Goal: Book appointment/travel/reservation

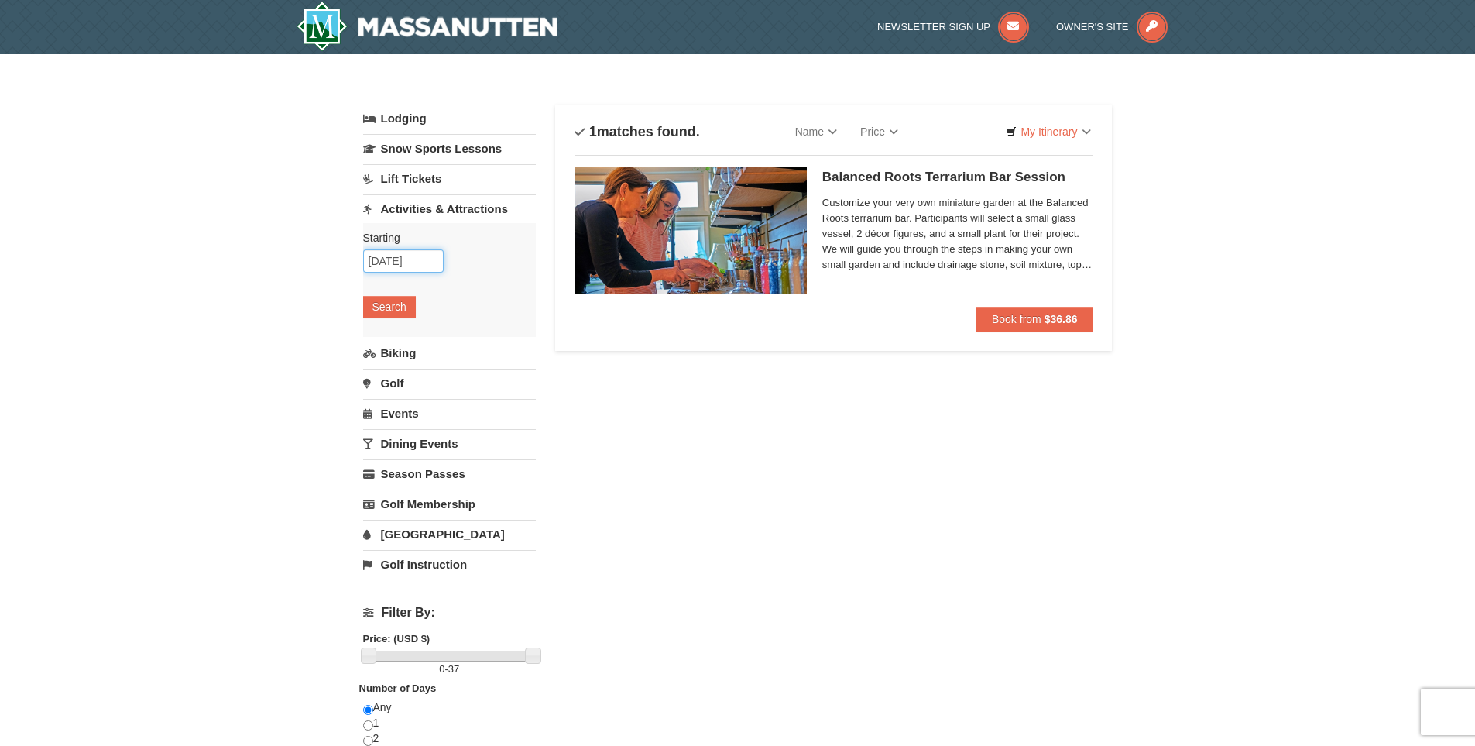
click at [424, 259] on input "10/17/2025" at bounding box center [403, 260] width 81 height 23
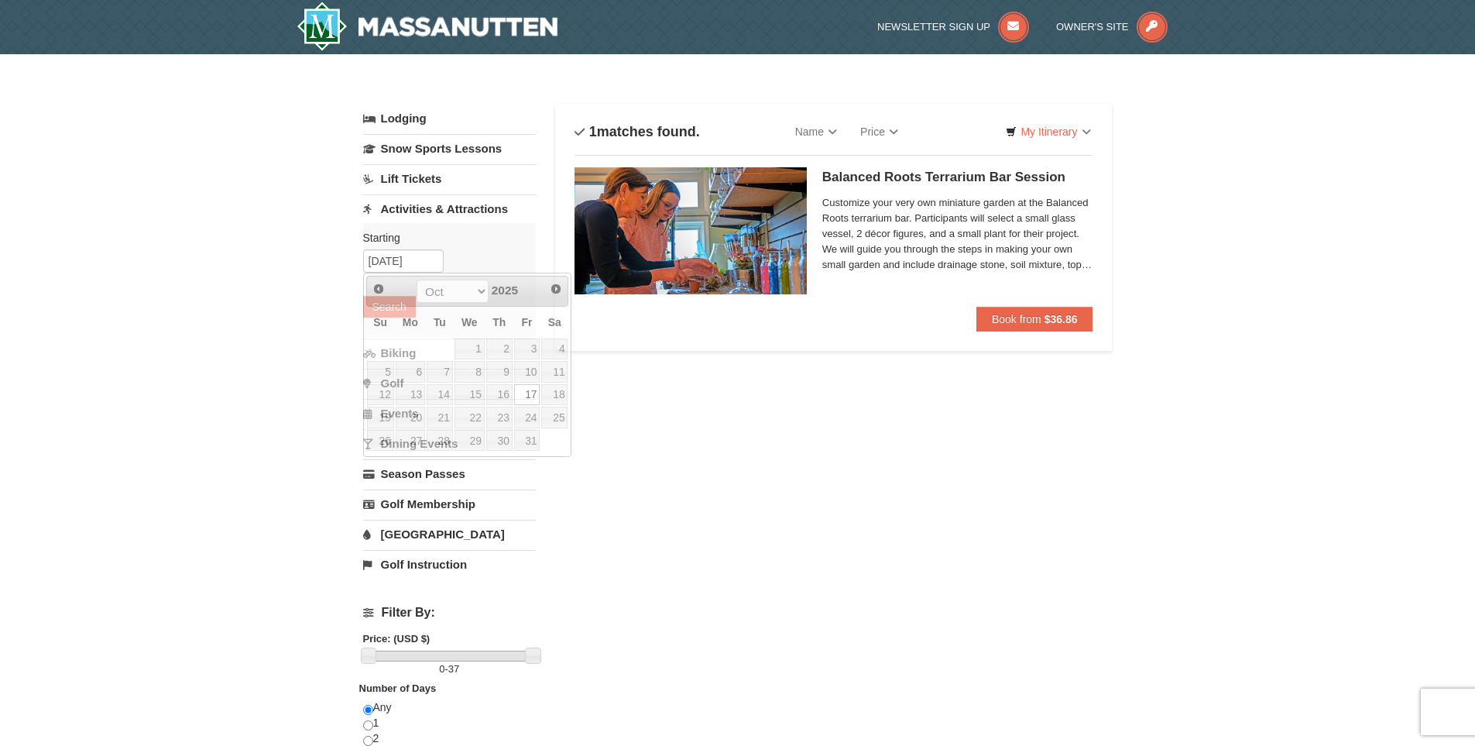
click at [682, 423] on div "Lodging Arrival Please format dates MM/DD/YYYY Please format dates MM/DD/YYYY 1…" at bounding box center [738, 605] width 750 height 1001
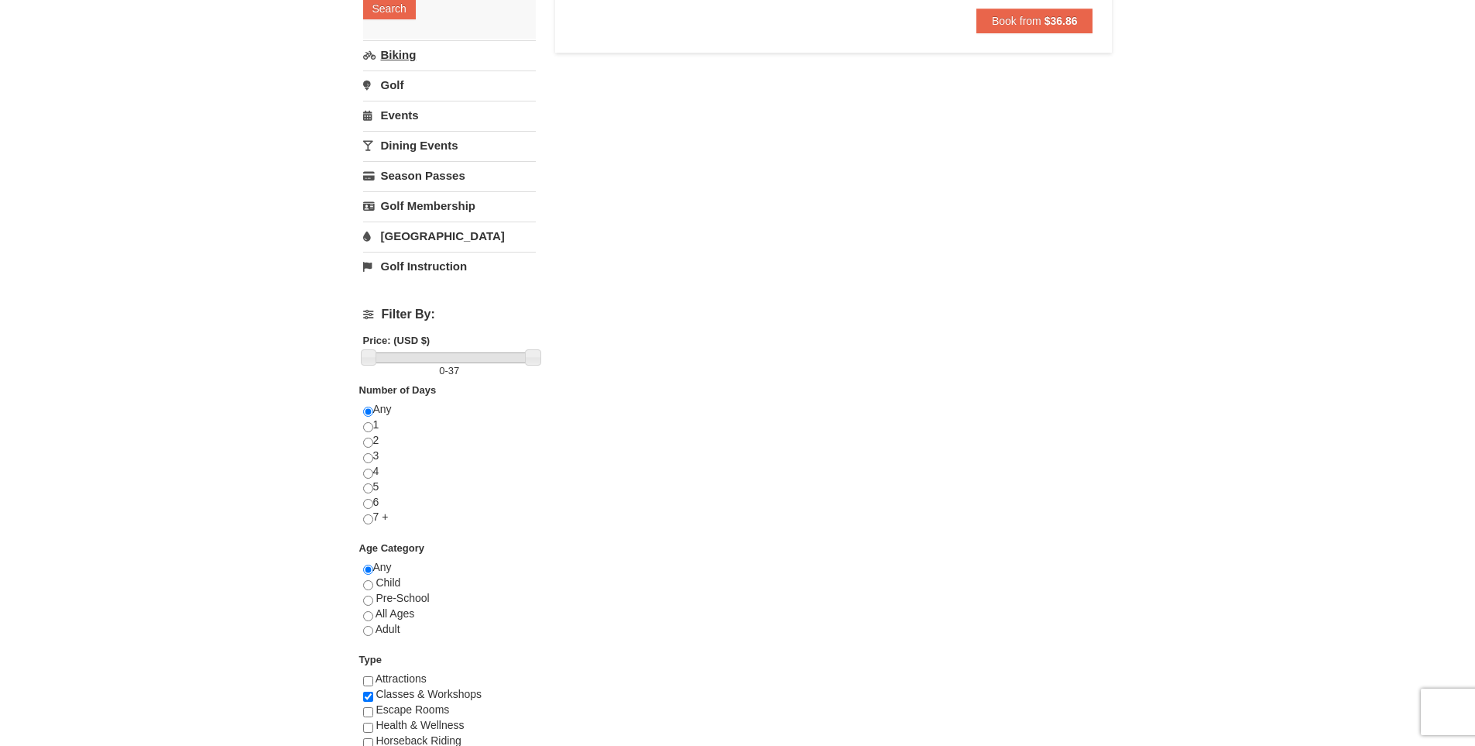
scroll to position [387, 0]
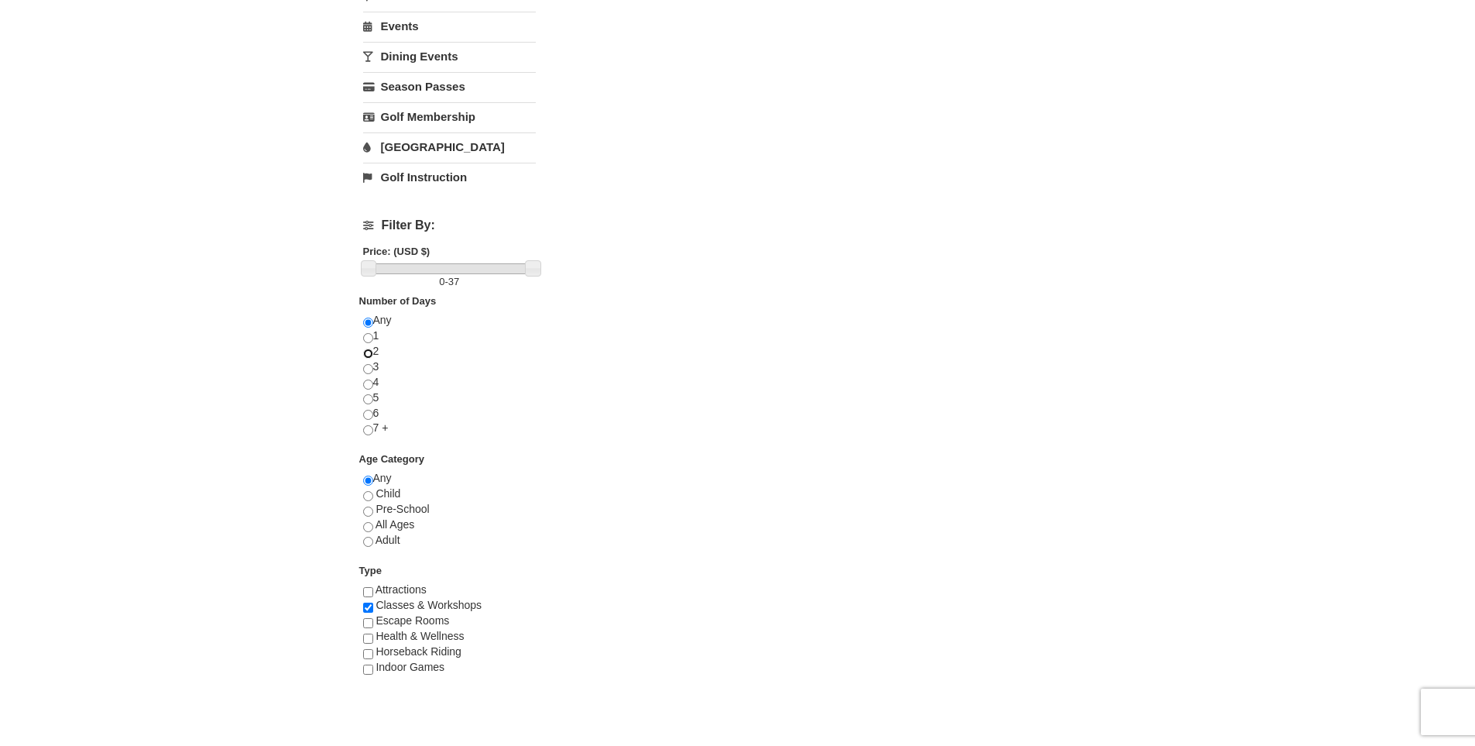
click at [370, 354] on input "radio" at bounding box center [368, 353] width 10 height 10
radio input "true"
click at [370, 324] on input "radio" at bounding box center [368, 323] width 10 height 10
radio input "true"
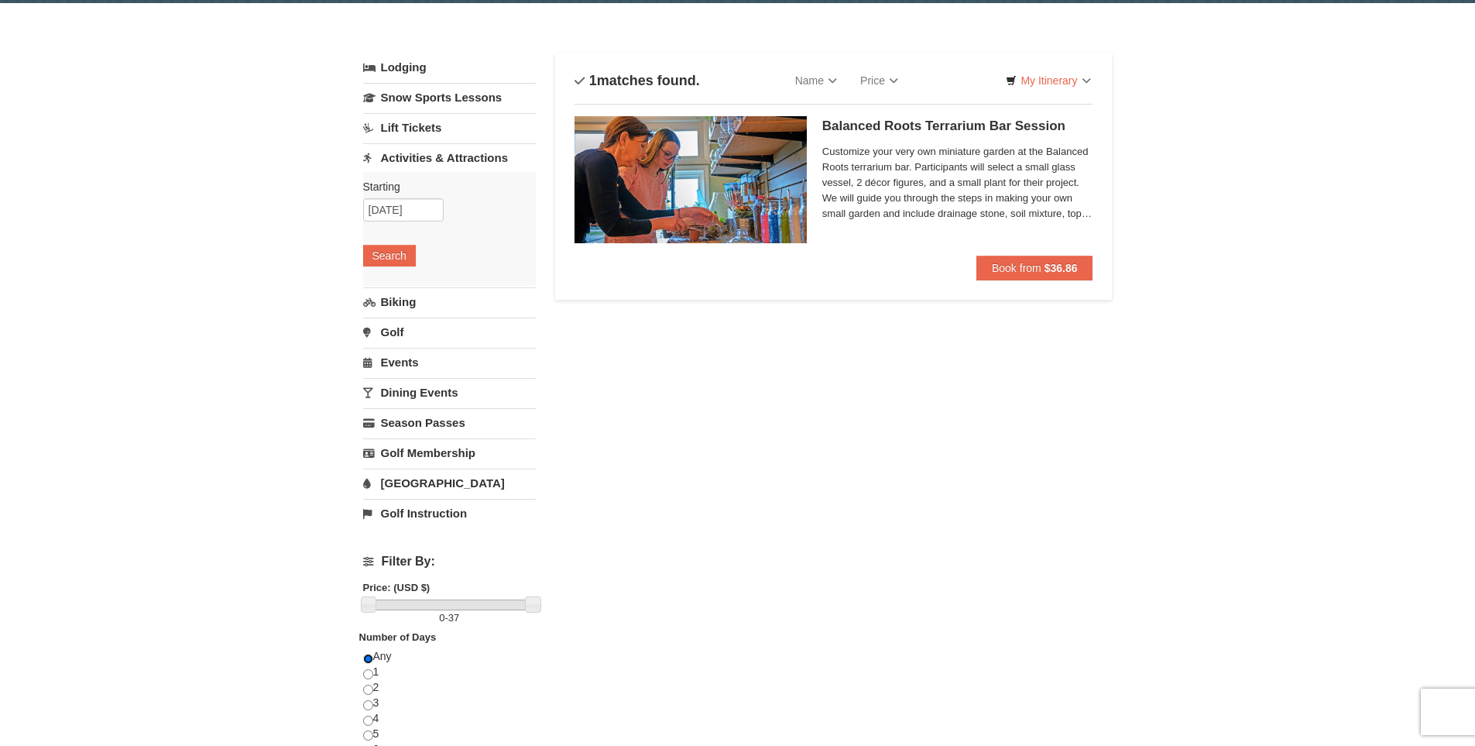
scroll to position [0, 0]
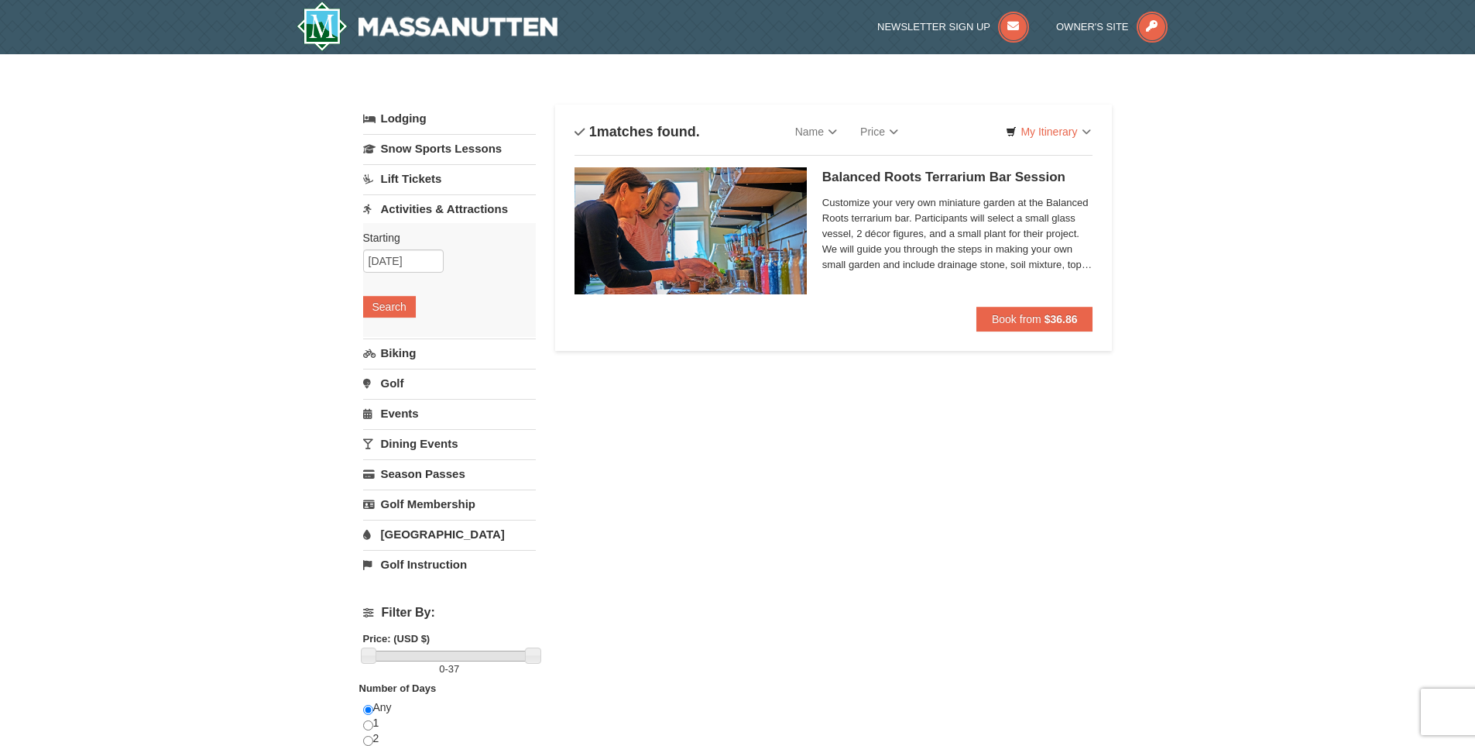
drag, startPoint x: 917, startPoint y: 182, endPoint x: 829, endPoint y: 177, distance: 88.4
click at [829, 177] on h5 "Balanced Roots Terrarium Bar Session Massanutten Select Classes" at bounding box center [957, 177] width 271 height 15
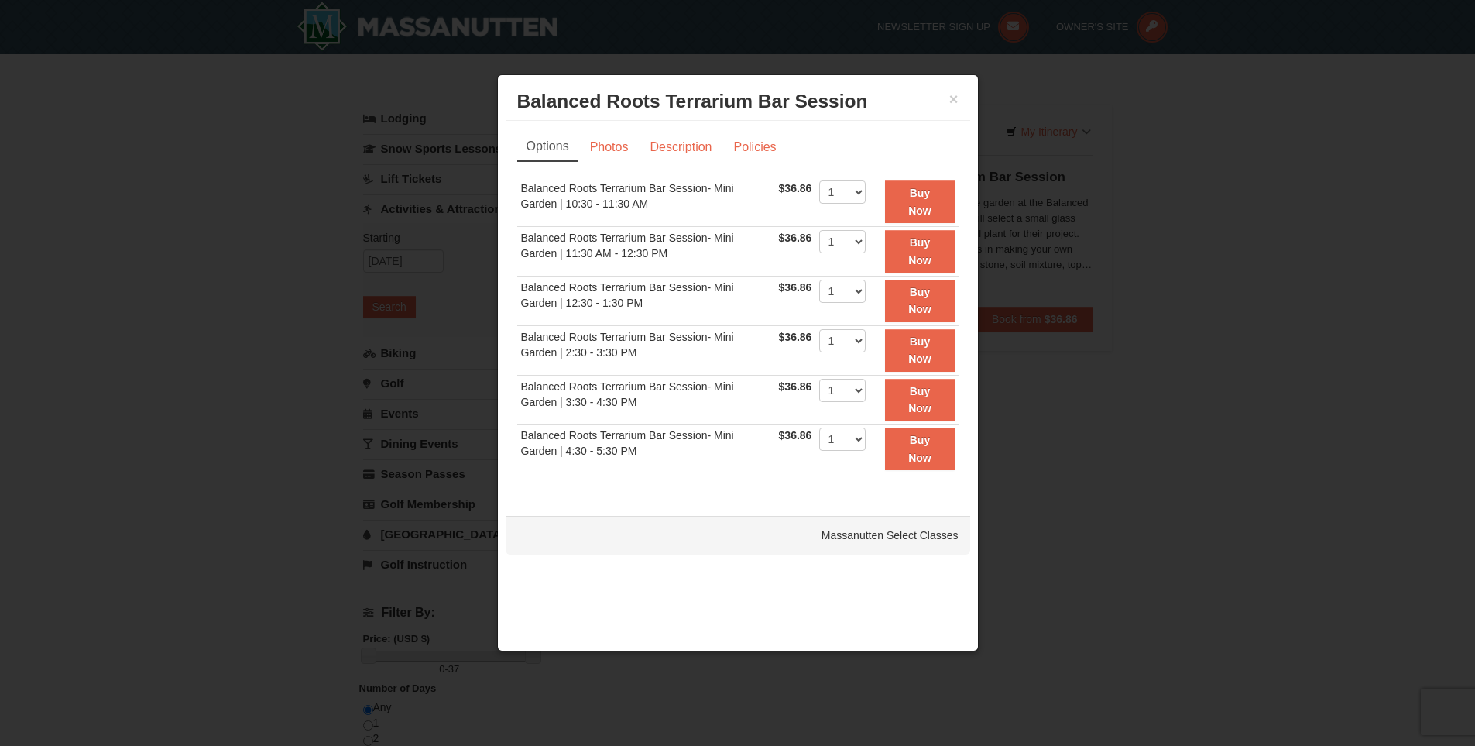
click at [1234, 383] on div at bounding box center [737, 373] width 1475 height 746
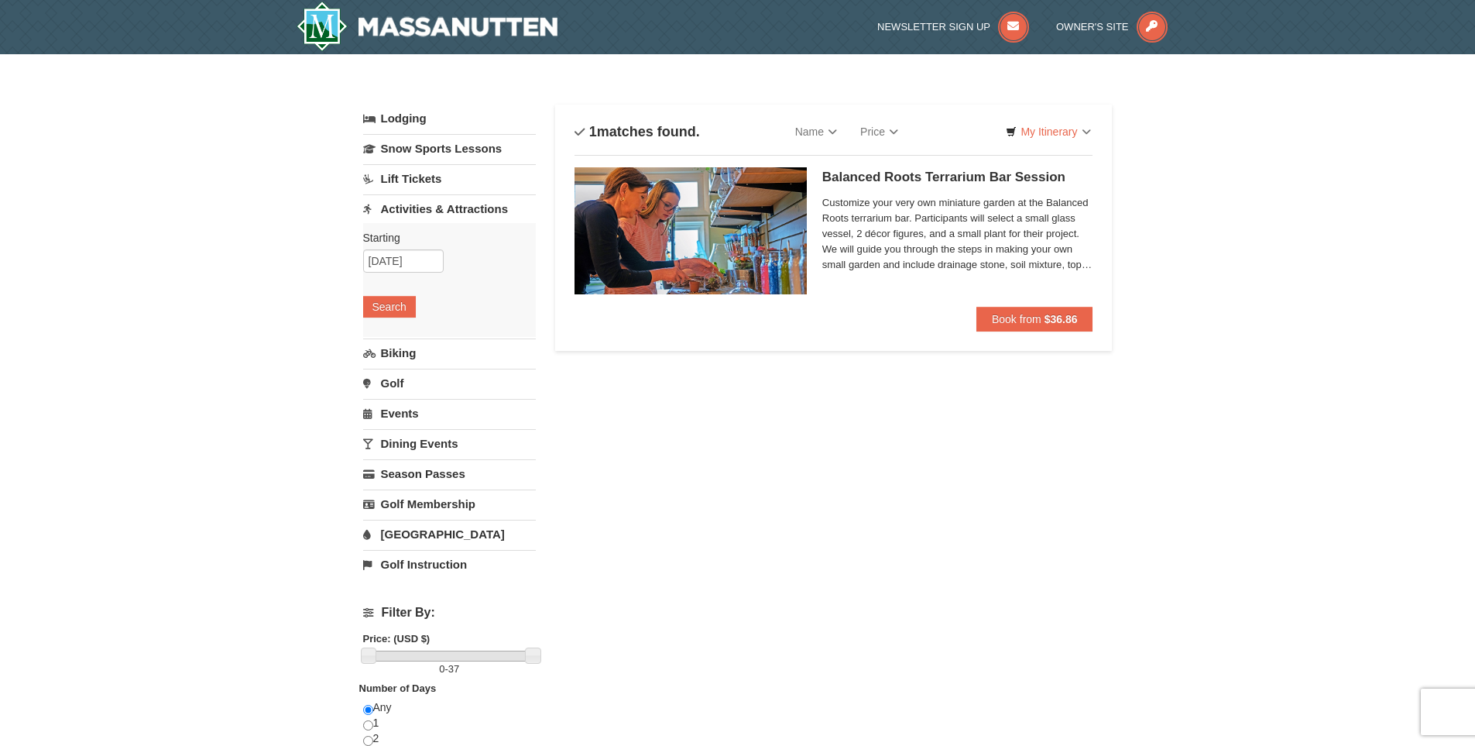
click at [699, 247] on img at bounding box center [691, 230] width 232 height 127
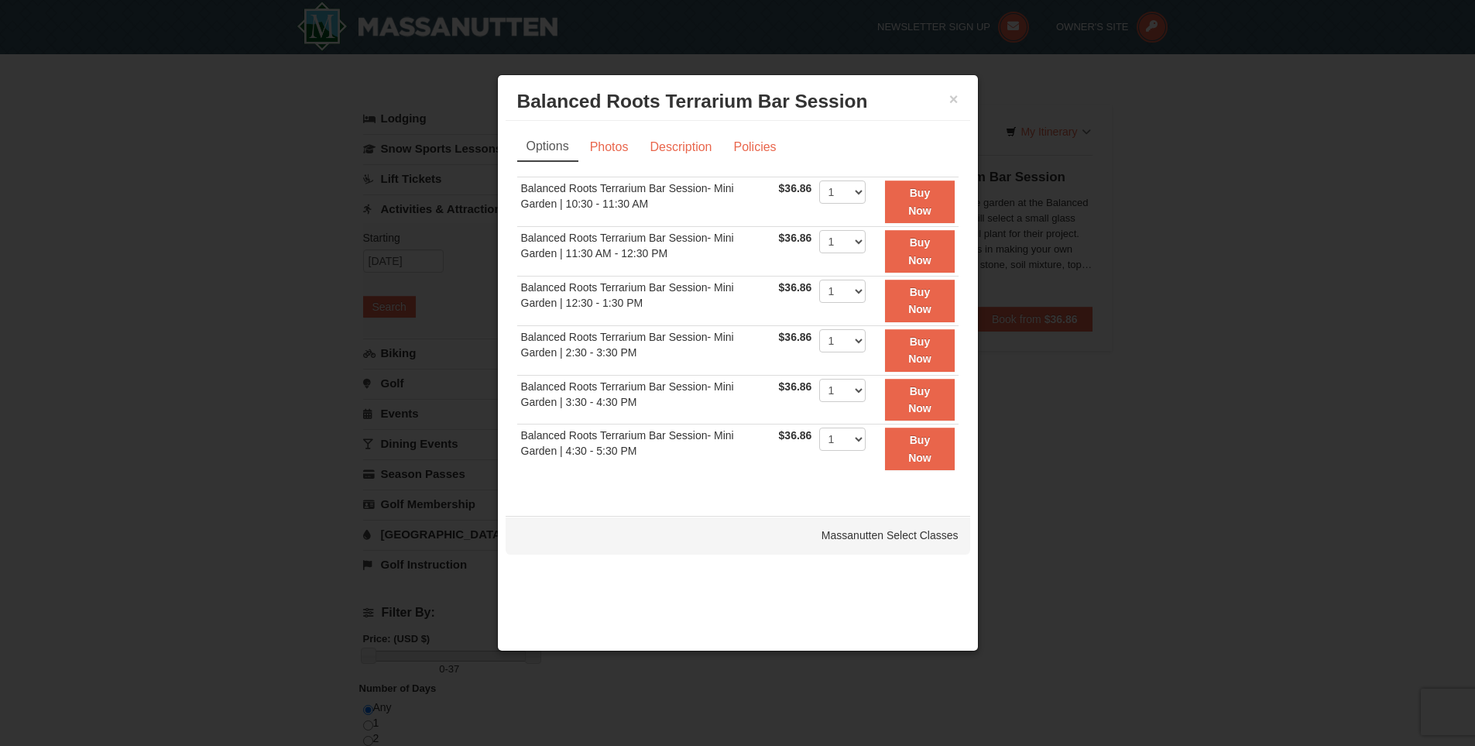
click at [1381, 482] on div at bounding box center [737, 373] width 1475 height 746
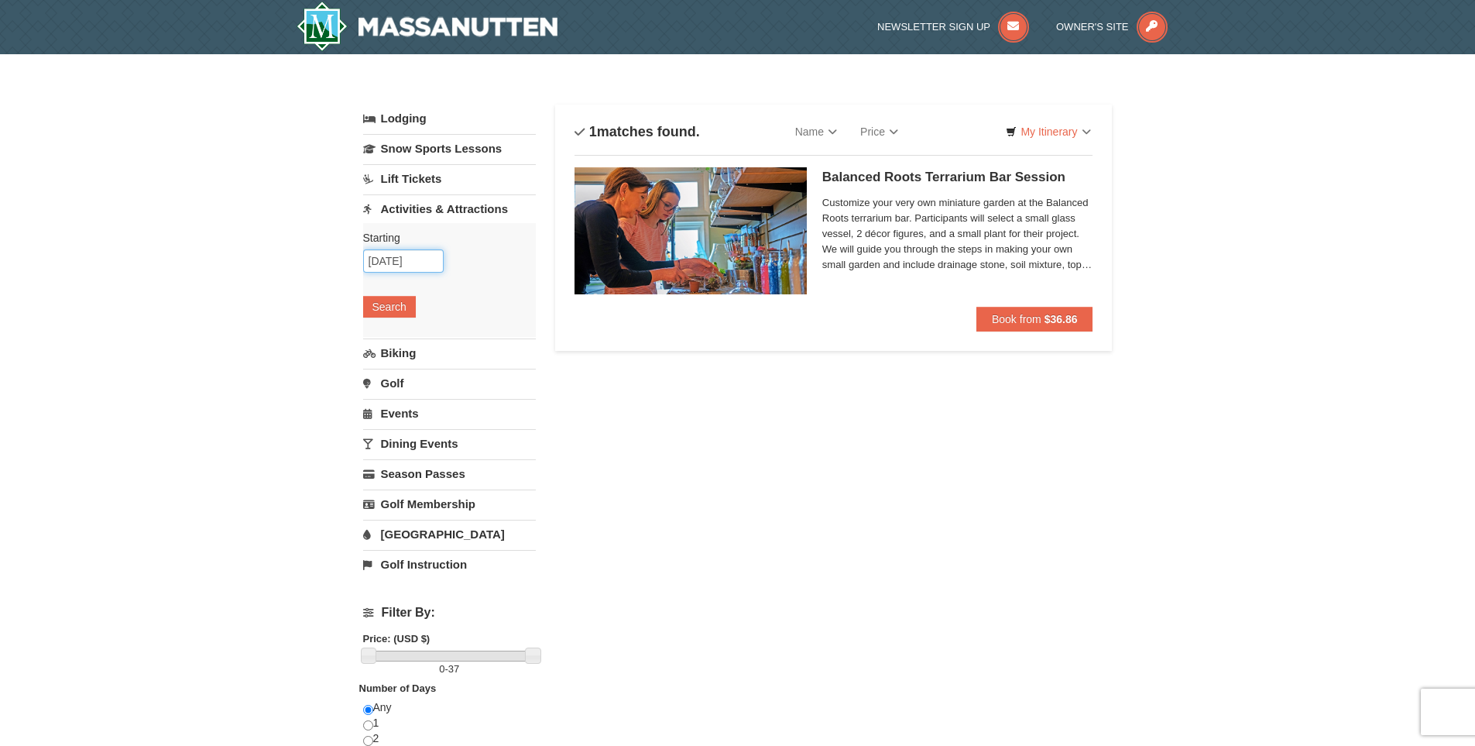
click at [420, 252] on input "10/17/2025" at bounding box center [403, 260] width 81 height 23
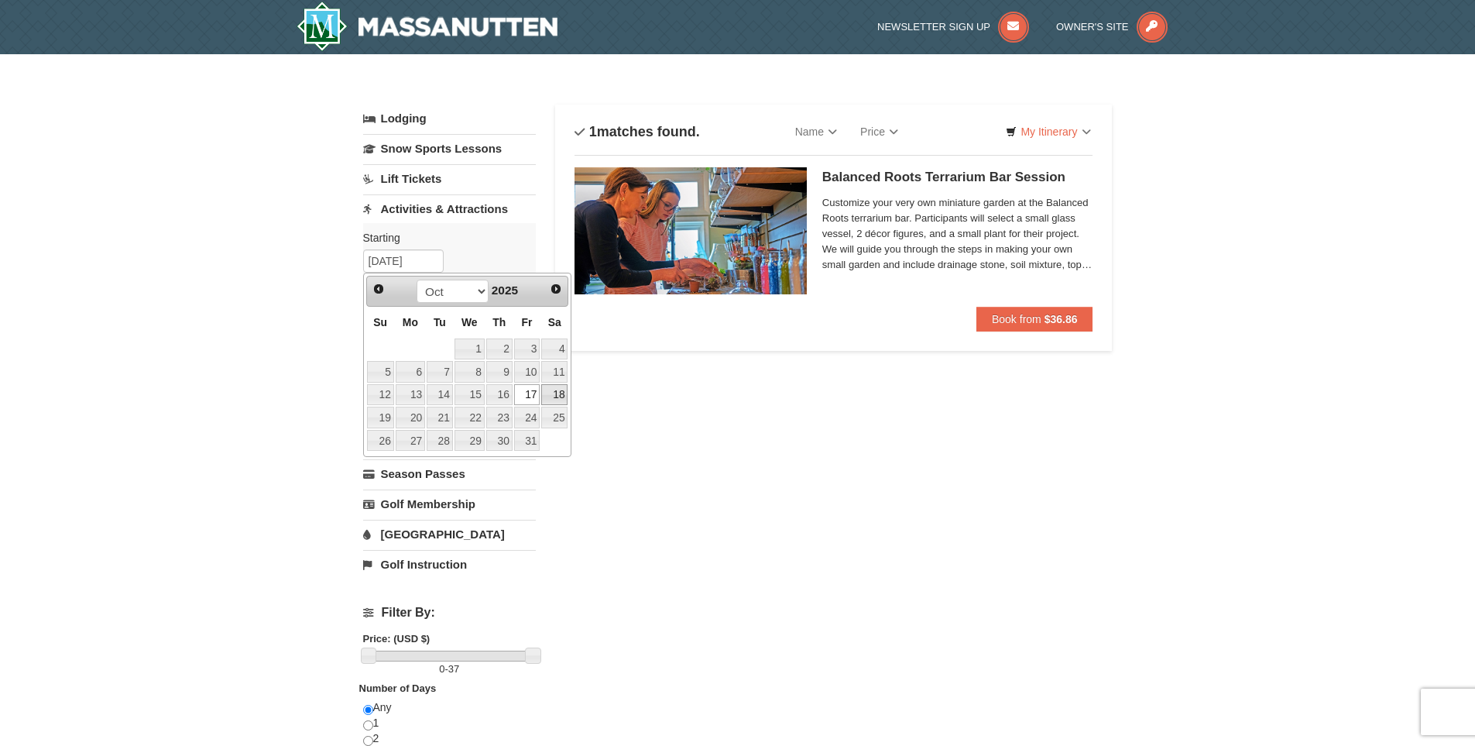
click at [565, 392] on link "18" at bounding box center [554, 395] width 26 height 22
type input "10/18/2025"
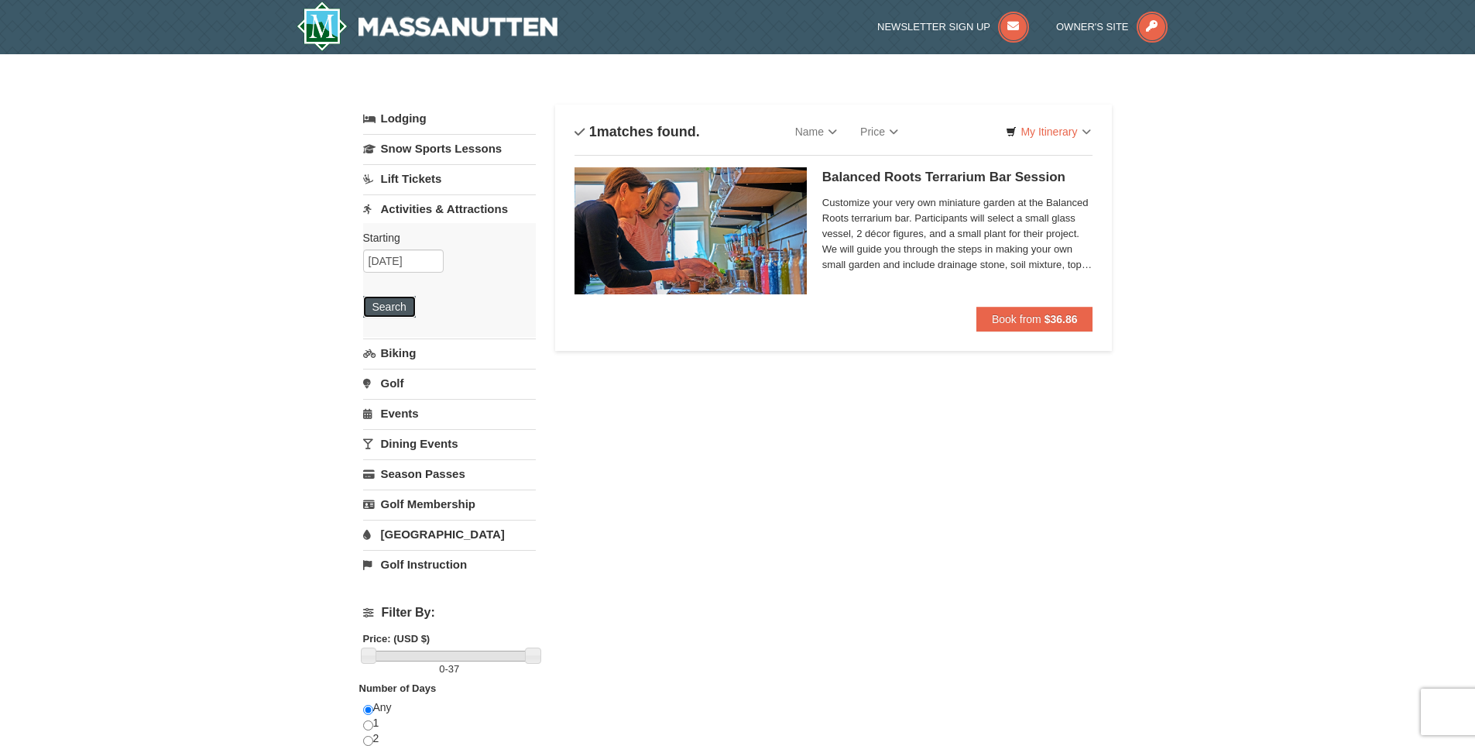
click at [393, 304] on button "Search" at bounding box center [389, 307] width 53 height 22
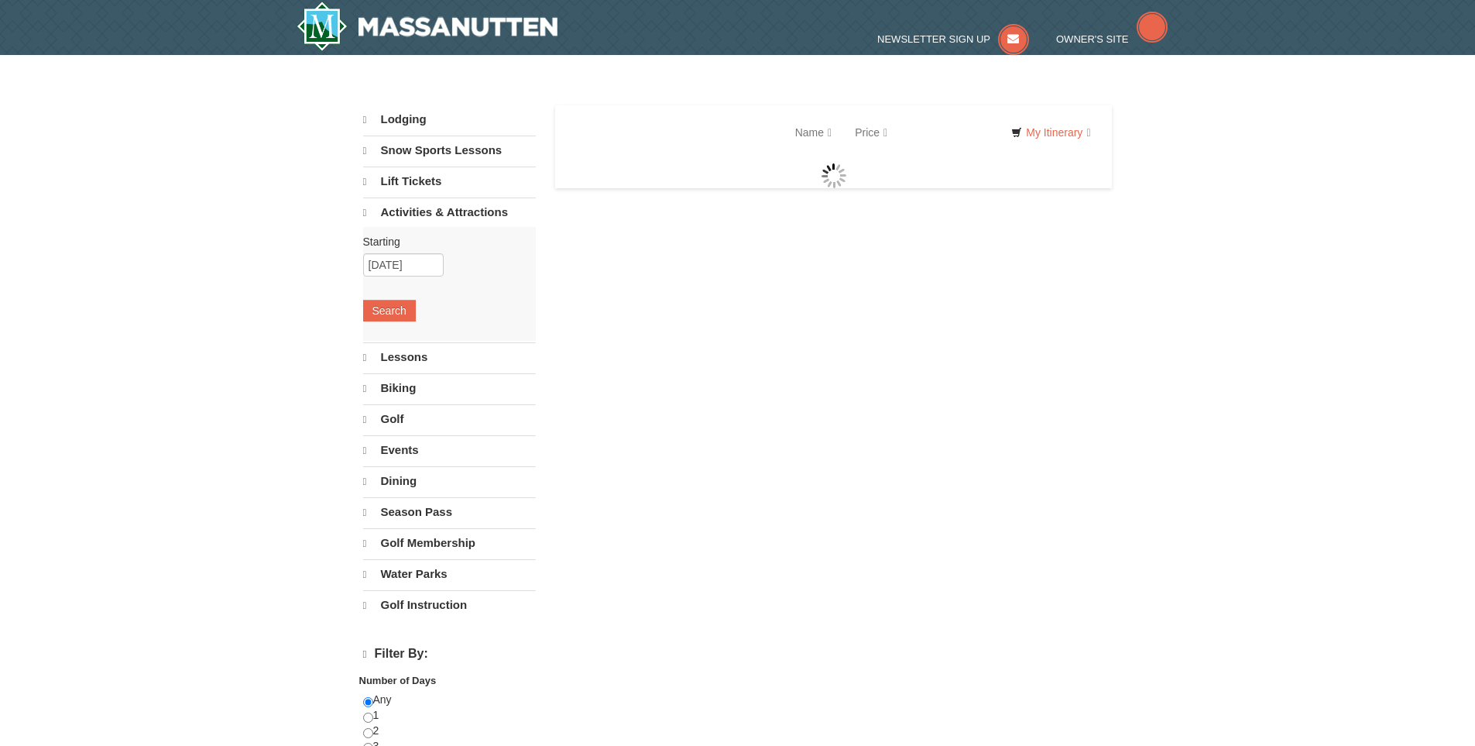
select select "9"
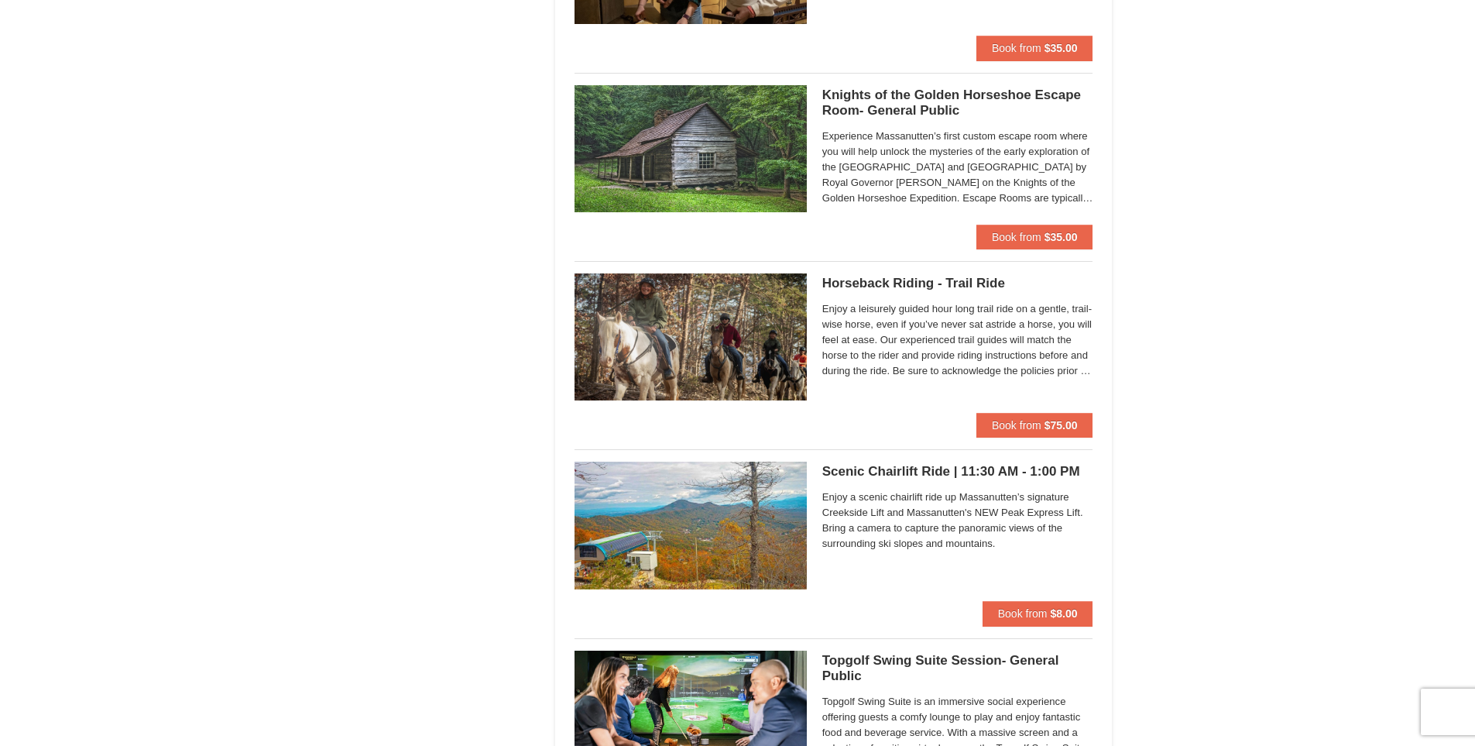
scroll to position [1859, 0]
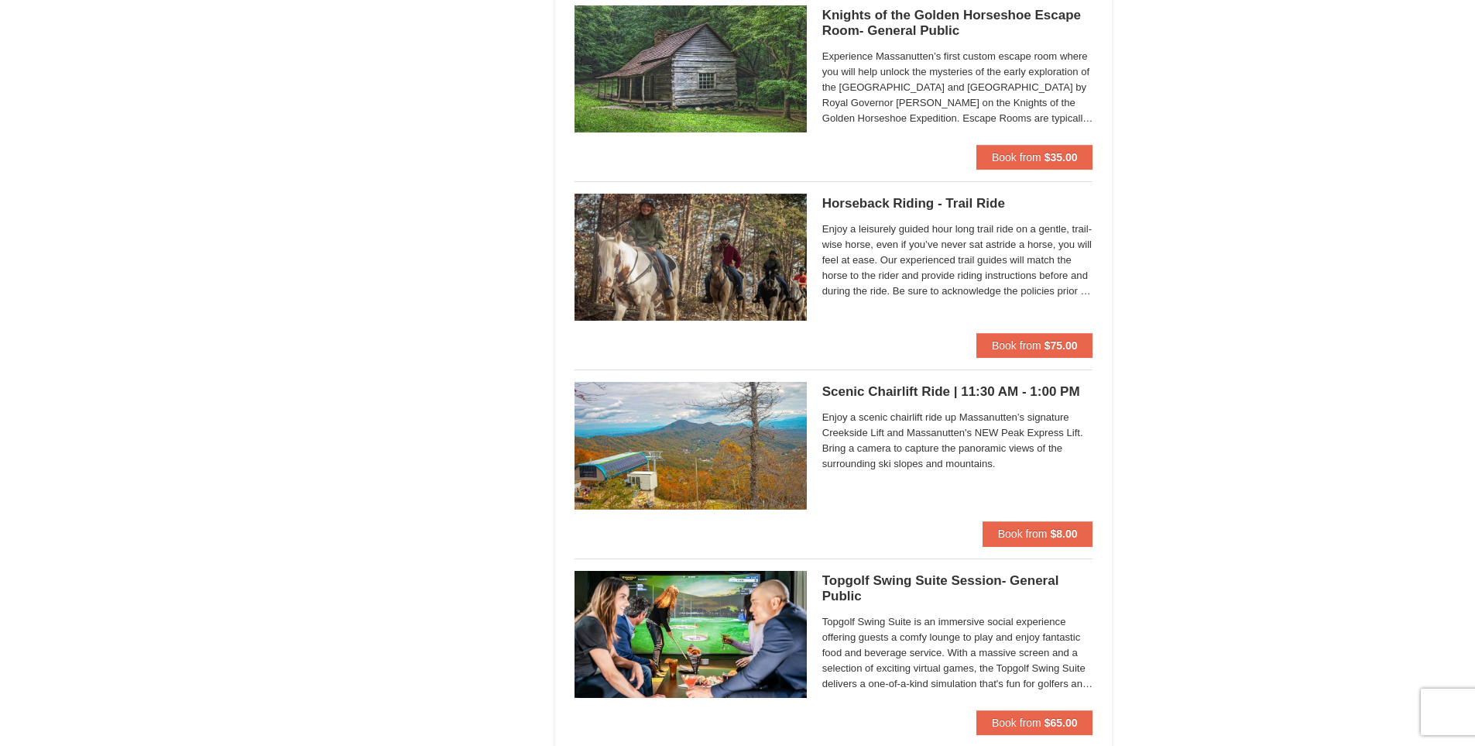
drag, startPoint x: 960, startPoint y: 208, endPoint x: 874, endPoint y: 202, distance: 86.9
click at [874, 202] on h5 "Horseback Riding - Trail Ride Woodstone Meadows Stable and Petting Farm" at bounding box center [957, 203] width 271 height 15
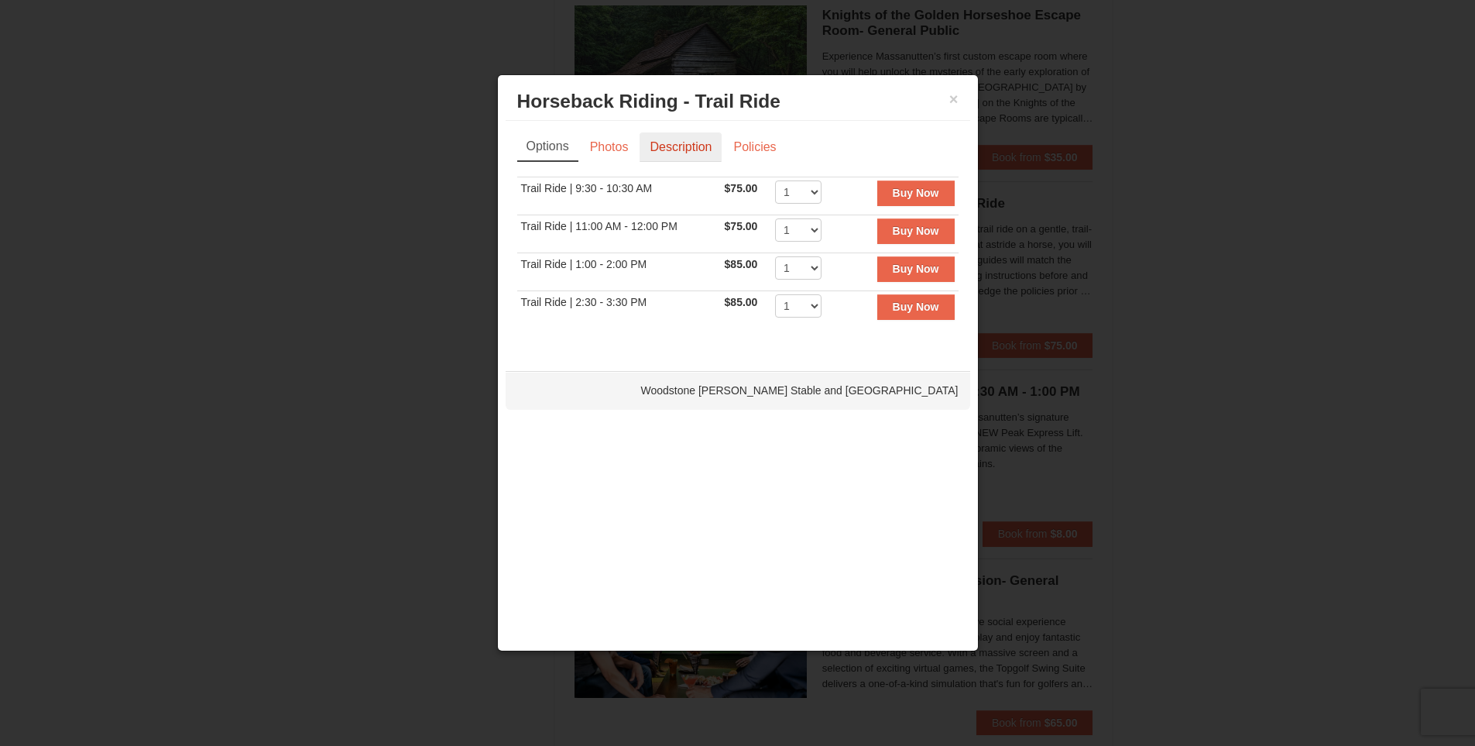
click at [708, 153] on link "Description" at bounding box center [681, 146] width 82 height 29
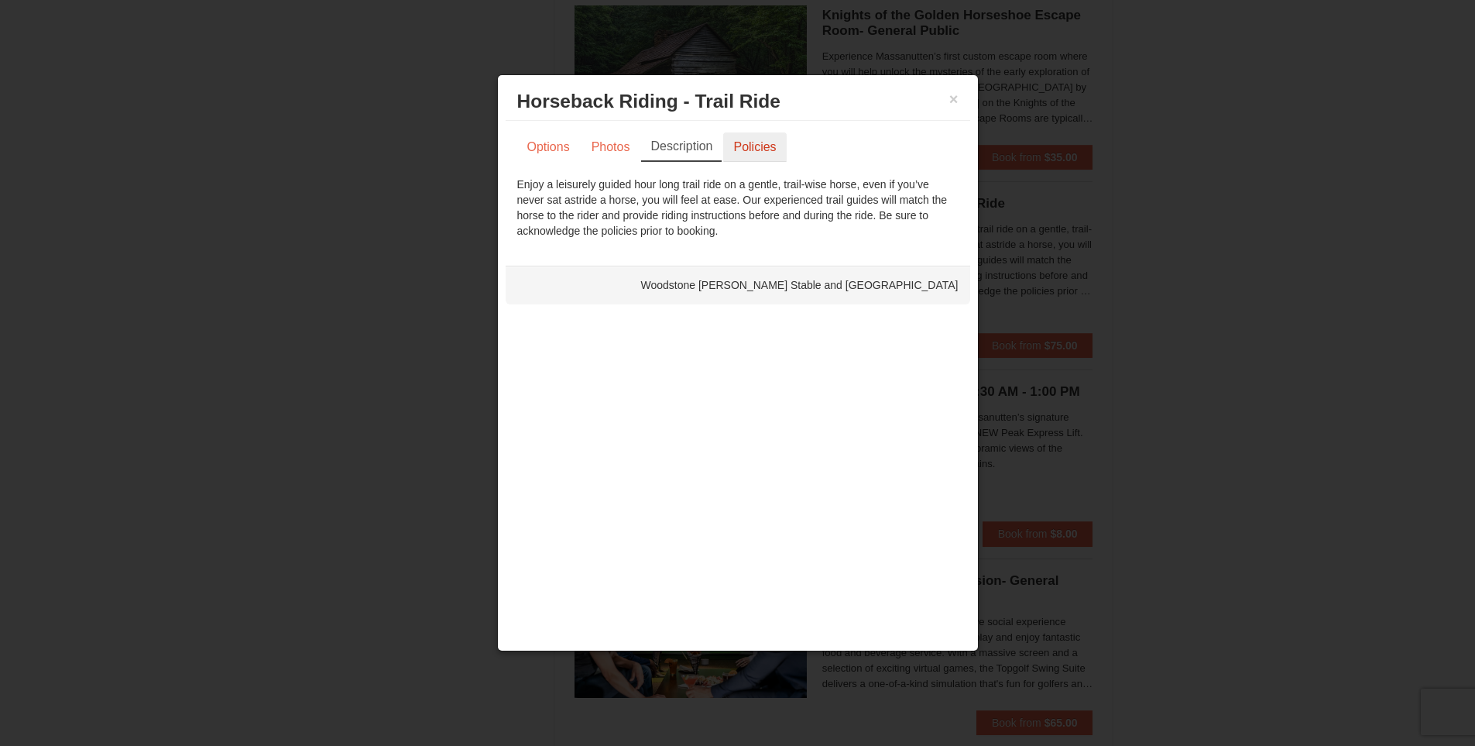
click at [782, 141] on link "Policies" at bounding box center [754, 146] width 63 height 29
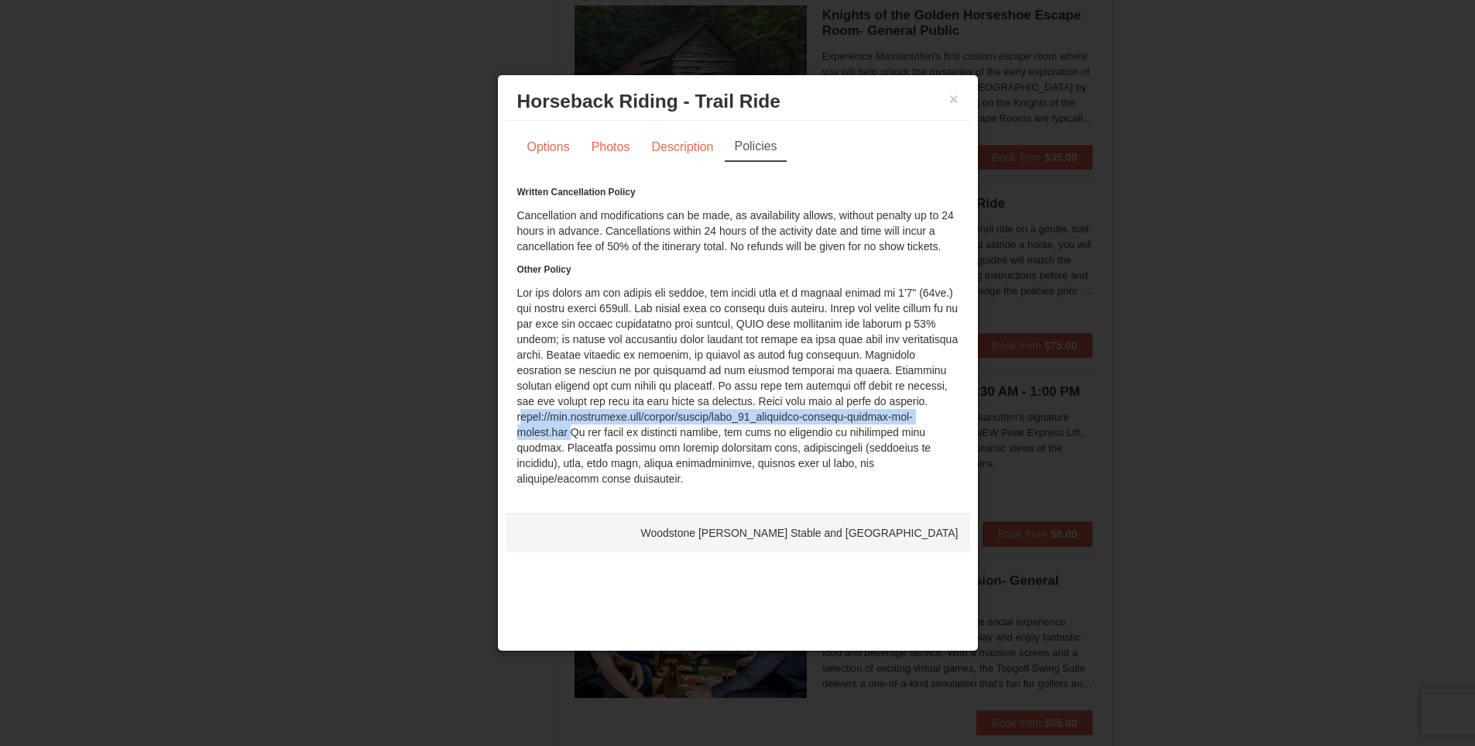
drag, startPoint x: 566, startPoint y: 431, endPoint x: 518, endPoint y: 412, distance: 51.5
click at [518, 412] on div "Written Cancellation Policy Cancellation and modifications can be made, as avai…" at bounding box center [737, 335] width 441 height 302
click at [948, 98] on h3 "Horseback Riding - Trail Ride Woodstone Meadows Stable and Petting Farm" at bounding box center [737, 101] width 441 height 23
click at [959, 97] on div "× Horseback Riding - Trail Ride Woodstone Meadows Stable and Petting Farm" at bounding box center [738, 102] width 465 height 38
click at [949, 100] on button "×" at bounding box center [953, 98] width 9 height 15
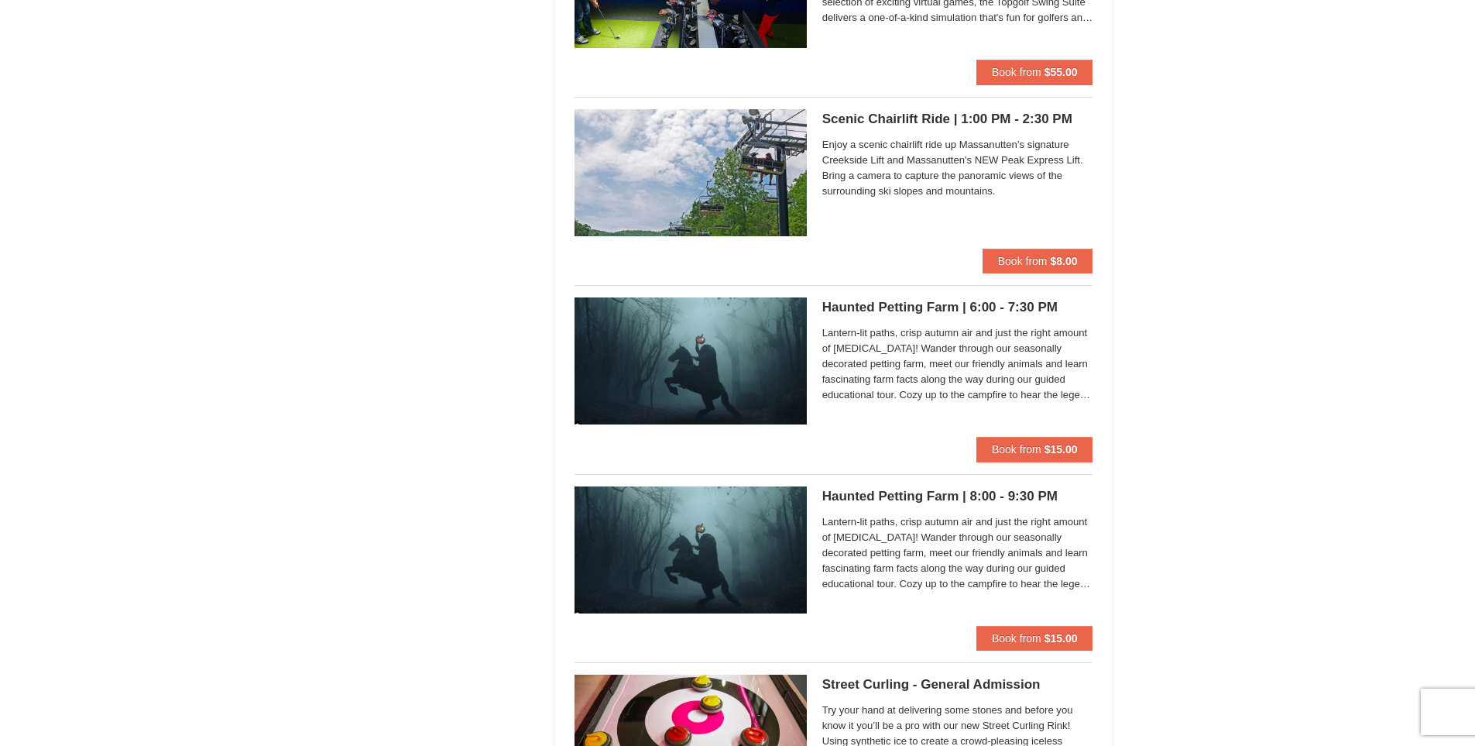
scroll to position [2710, 0]
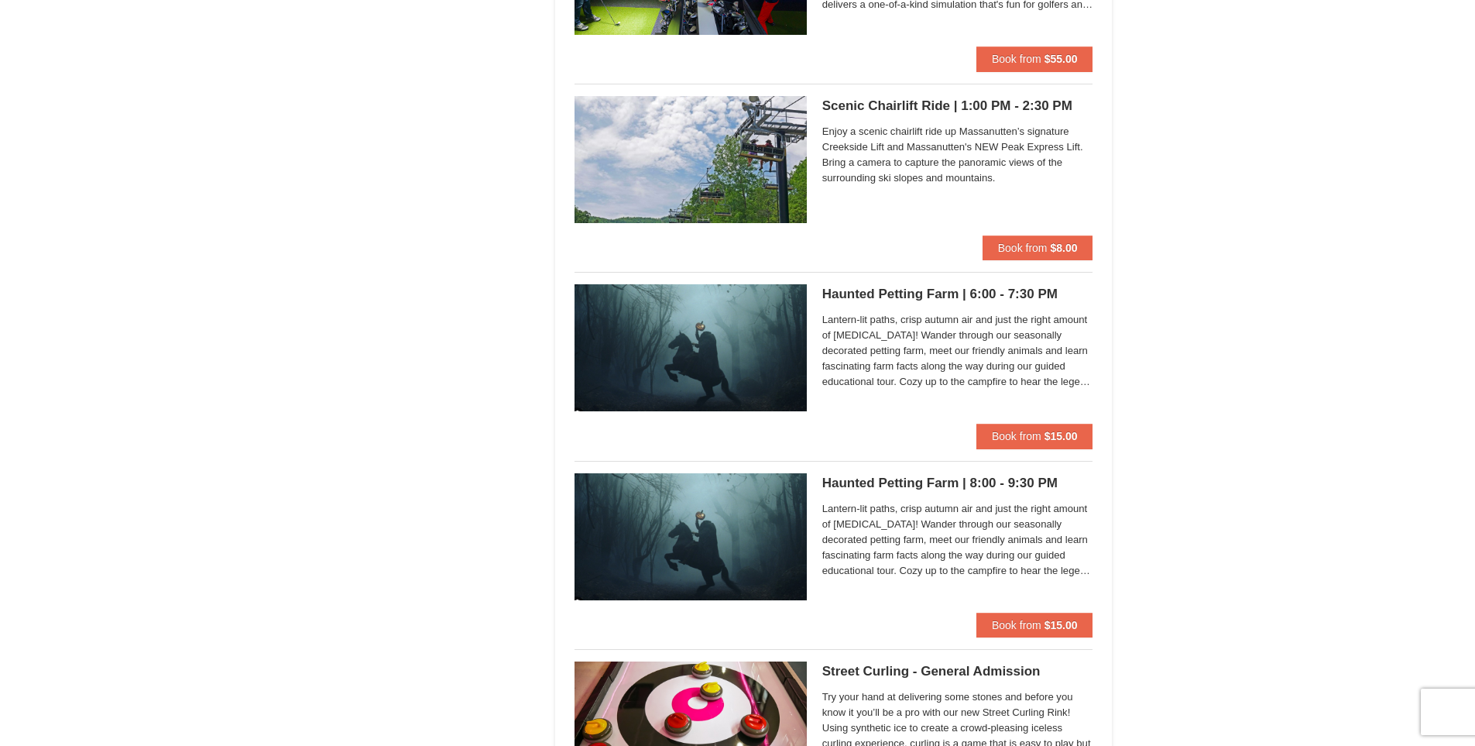
click at [856, 297] on h5 "Haunted Petting Farm | 6:00 - 7:30 PM Woodstone Meadows Stable and Petting Farm" at bounding box center [957, 294] width 271 height 15
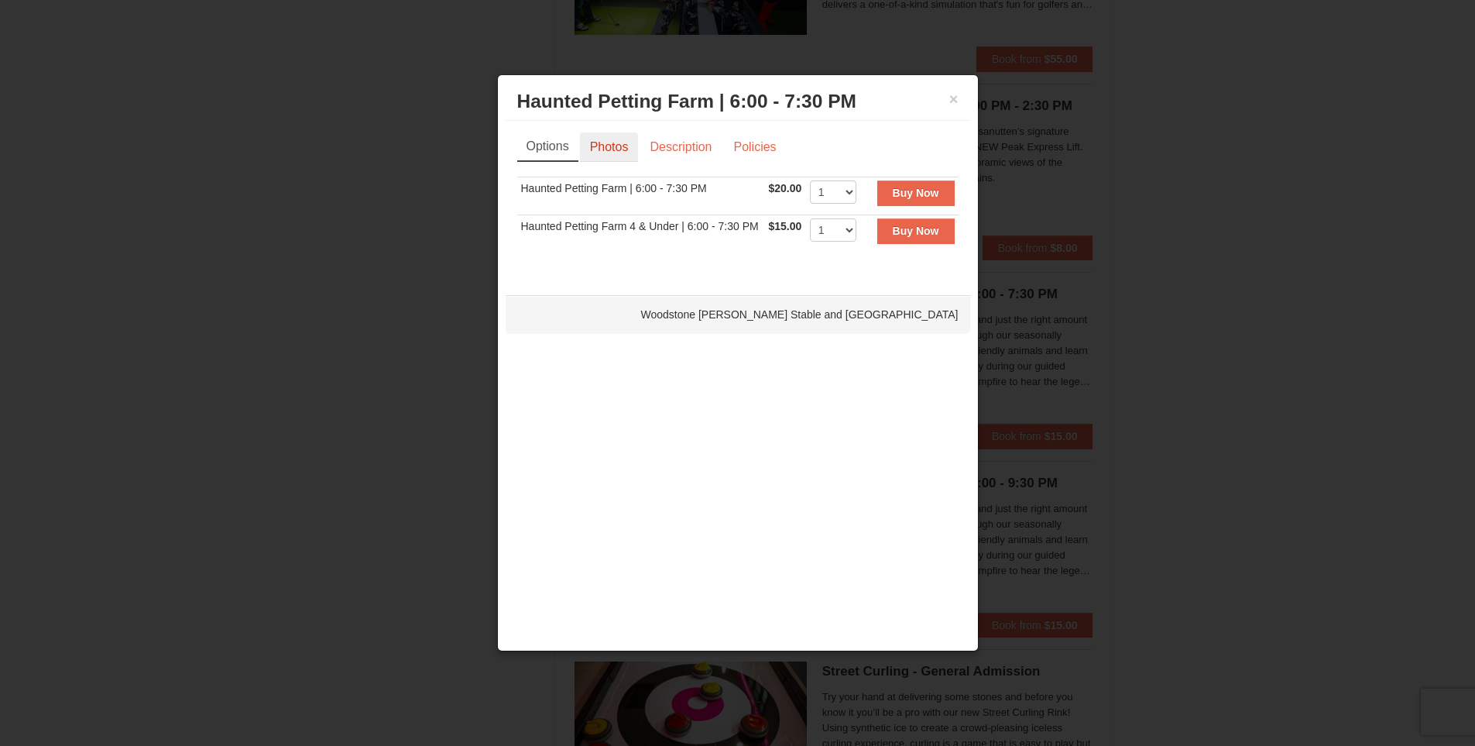
click at [609, 152] on link "Photos" at bounding box center [609, 146] width 59 height 29
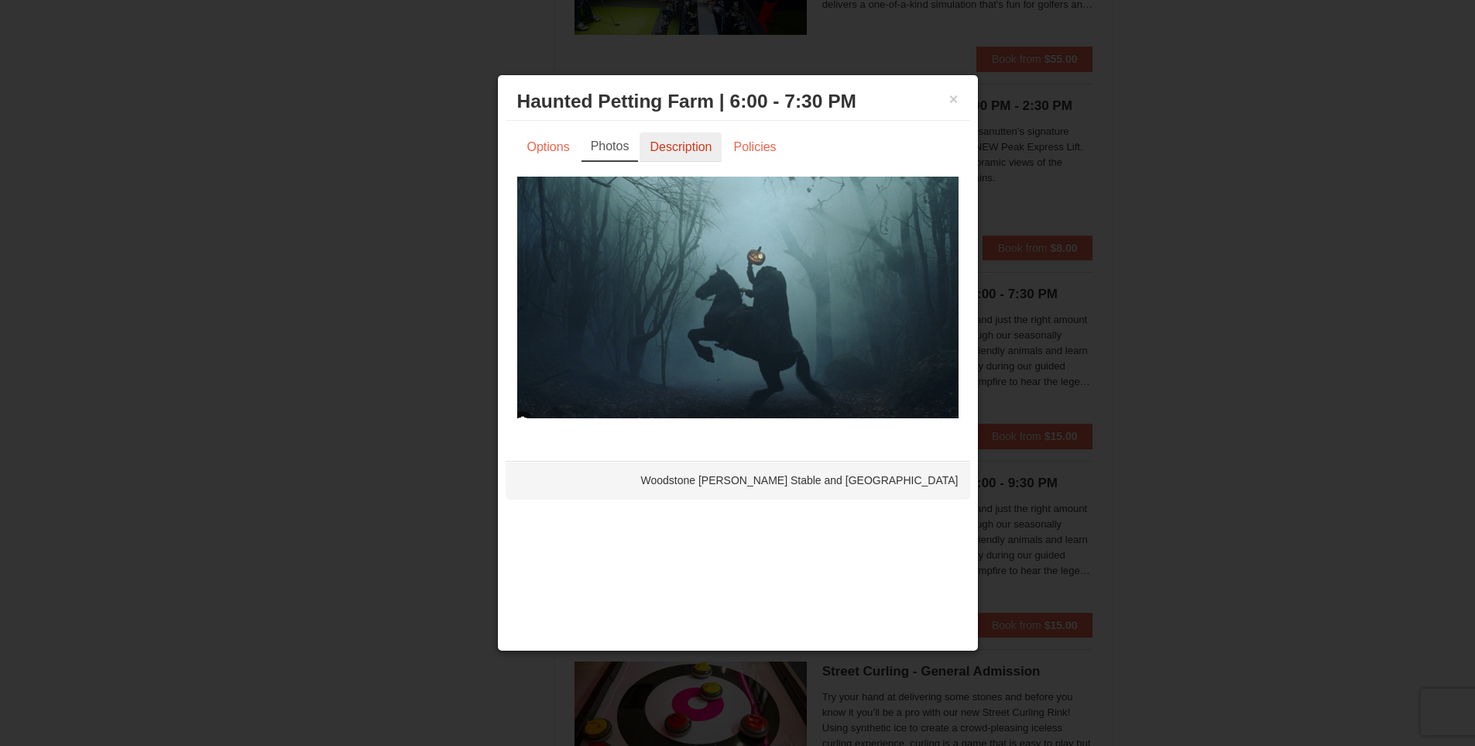
click at [655, 146] on link "Description" at bounding box center [681, 146] width 82 height 29
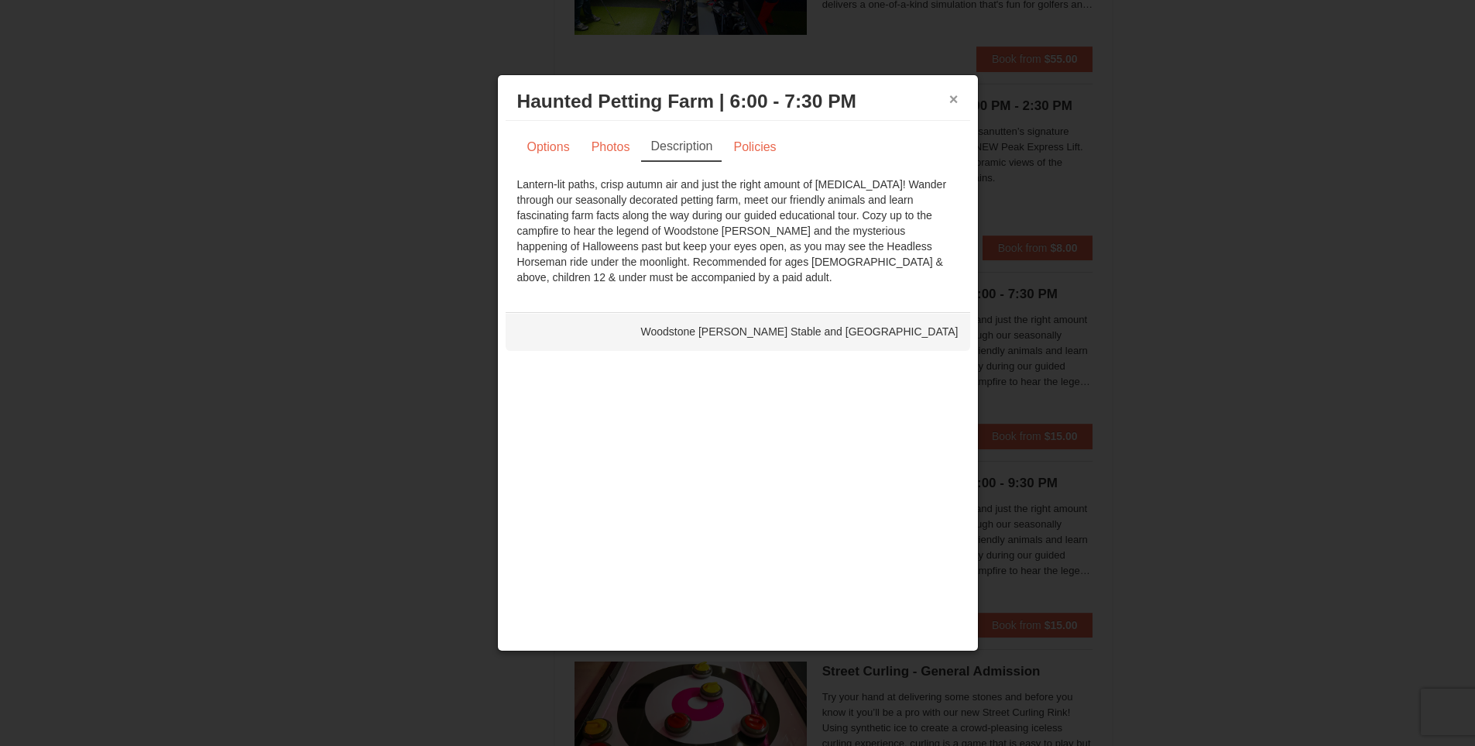
click at [953, 92] on button "×" at bounding box center [953, 98] width 9 height 15
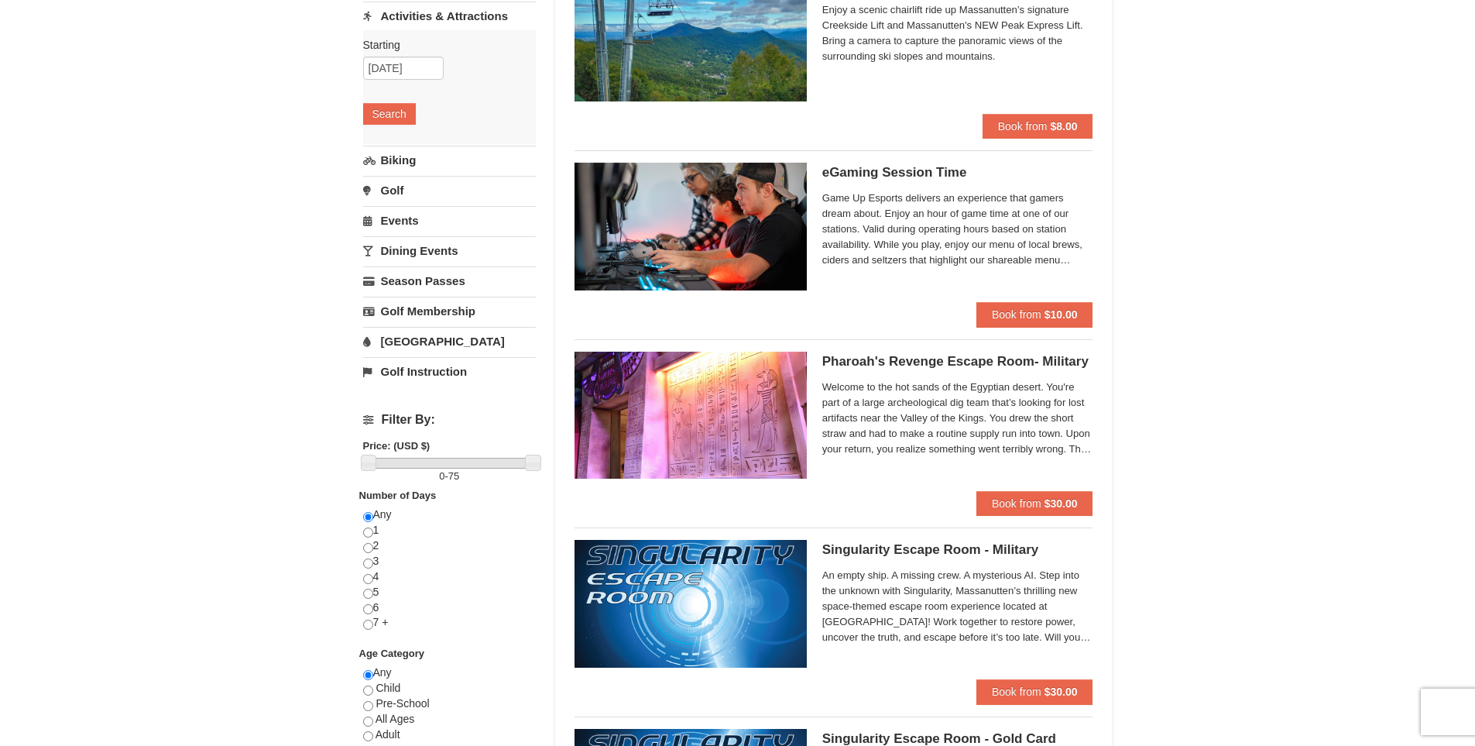
scroll to position [0, 0]
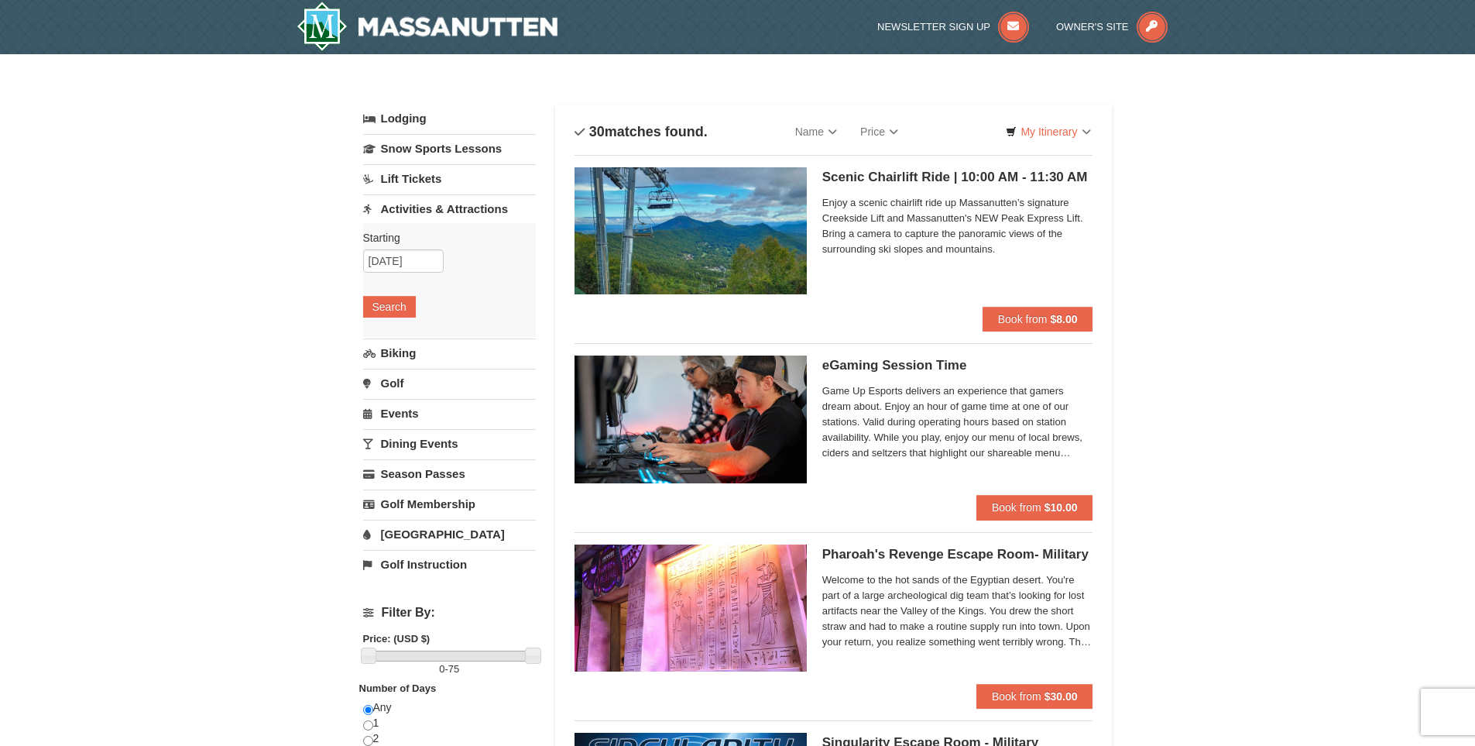
click at [420, 311] on div "Starting Please format dates MM/DD/YYYY Please format dates MM/DD/YYYY 10/18/20…" at bounding box center [449, 280] width 173 height 114
click at [395, 319] on div "Starting Please format dates MM/DD/YYYY Please format dates MM/DD/YYYY 10/18/20…" at bounding box center [449, 280] width 173 height 114
click at [396, 311] on button "Search" at bounding box center [389, 307] width 53 height 22
click at [421, 236] on label "Starting Please format dates MM/DD/YYYY Please format dates MM/DD/YYYY" at bounding box center [443, 237] width 161 height 15
click at [417, 259] on input "[DATE]" at bounding box center [403, 260] width 81 height 23
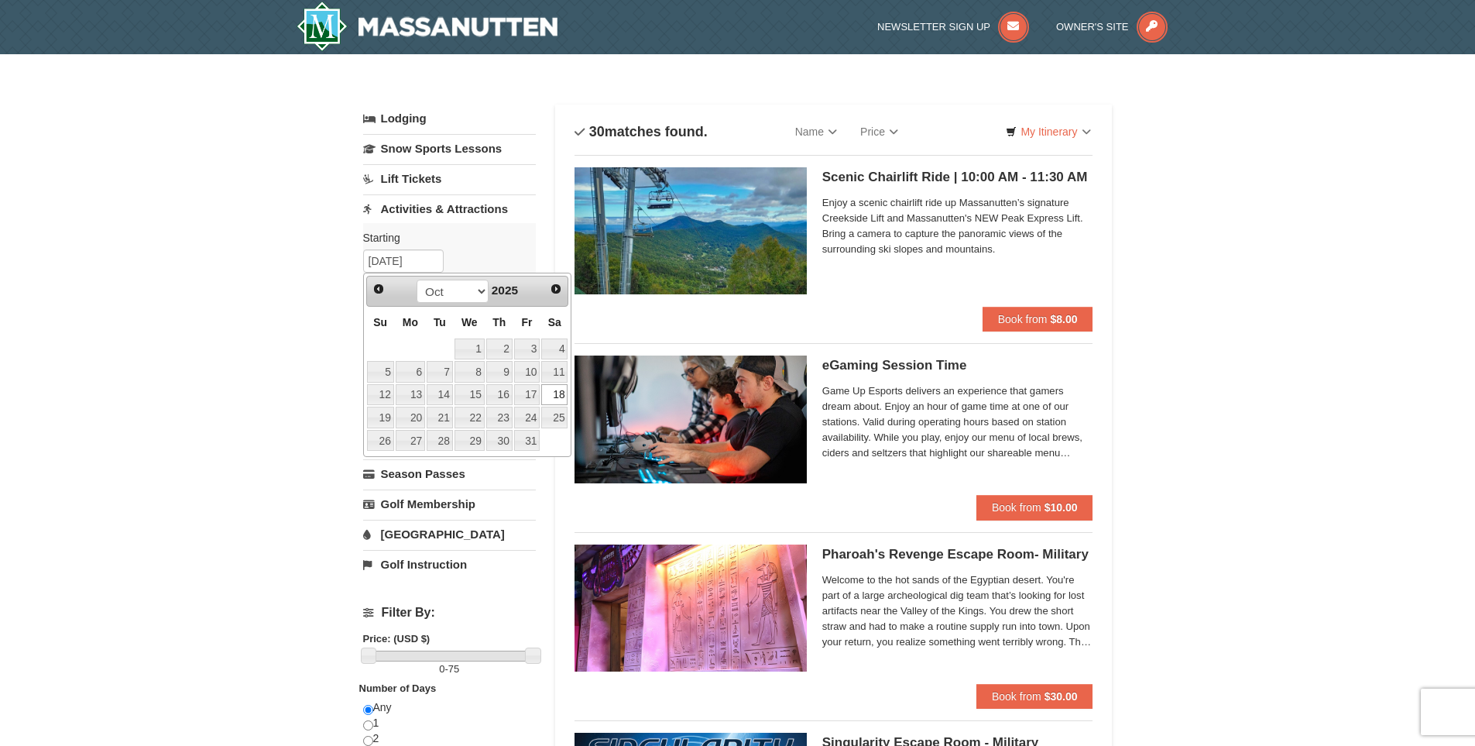
click at [383, 413] on link "19" at bounding box center [380, 418] width 27 height 22
type input "[DATE]"
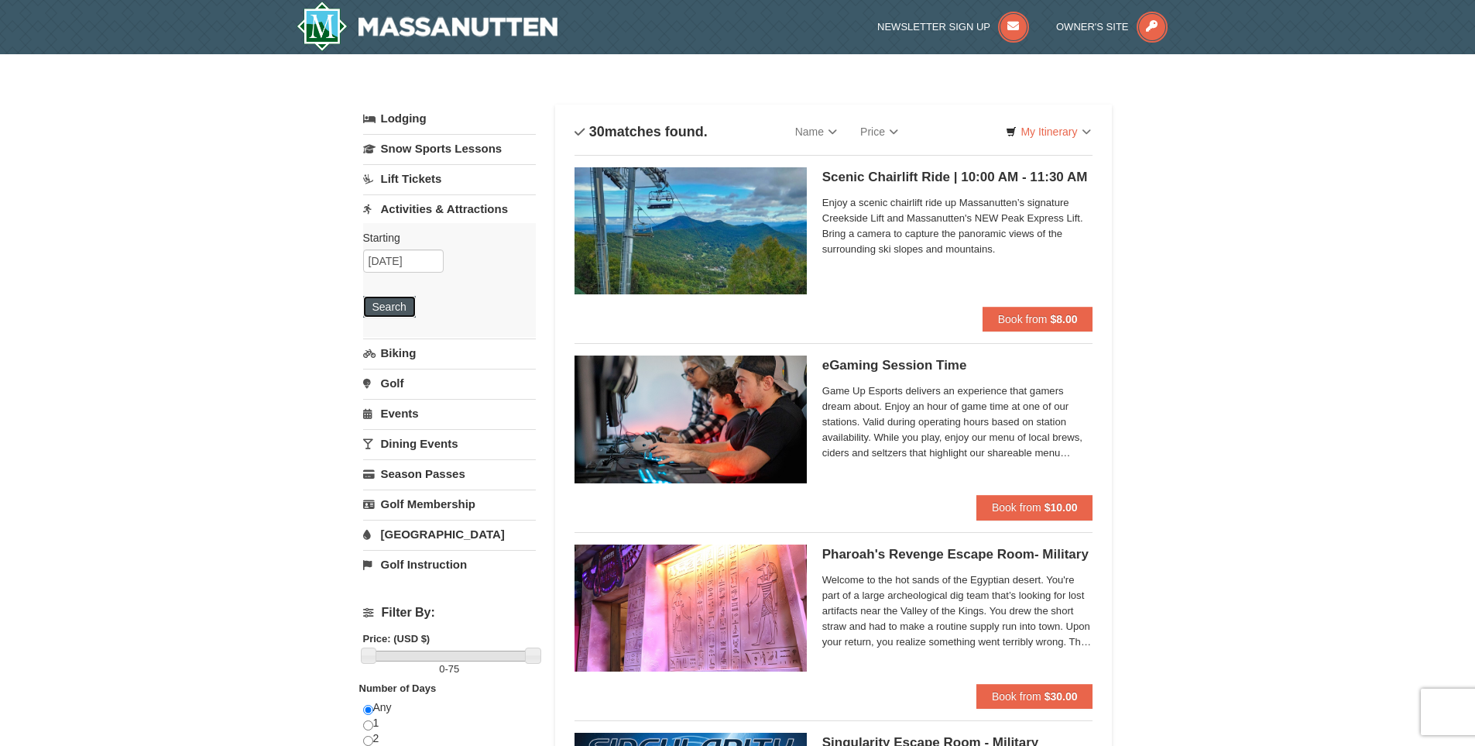
click at [379, 303] on button "Search" at bounding box center [389, 307] width 53 height 22
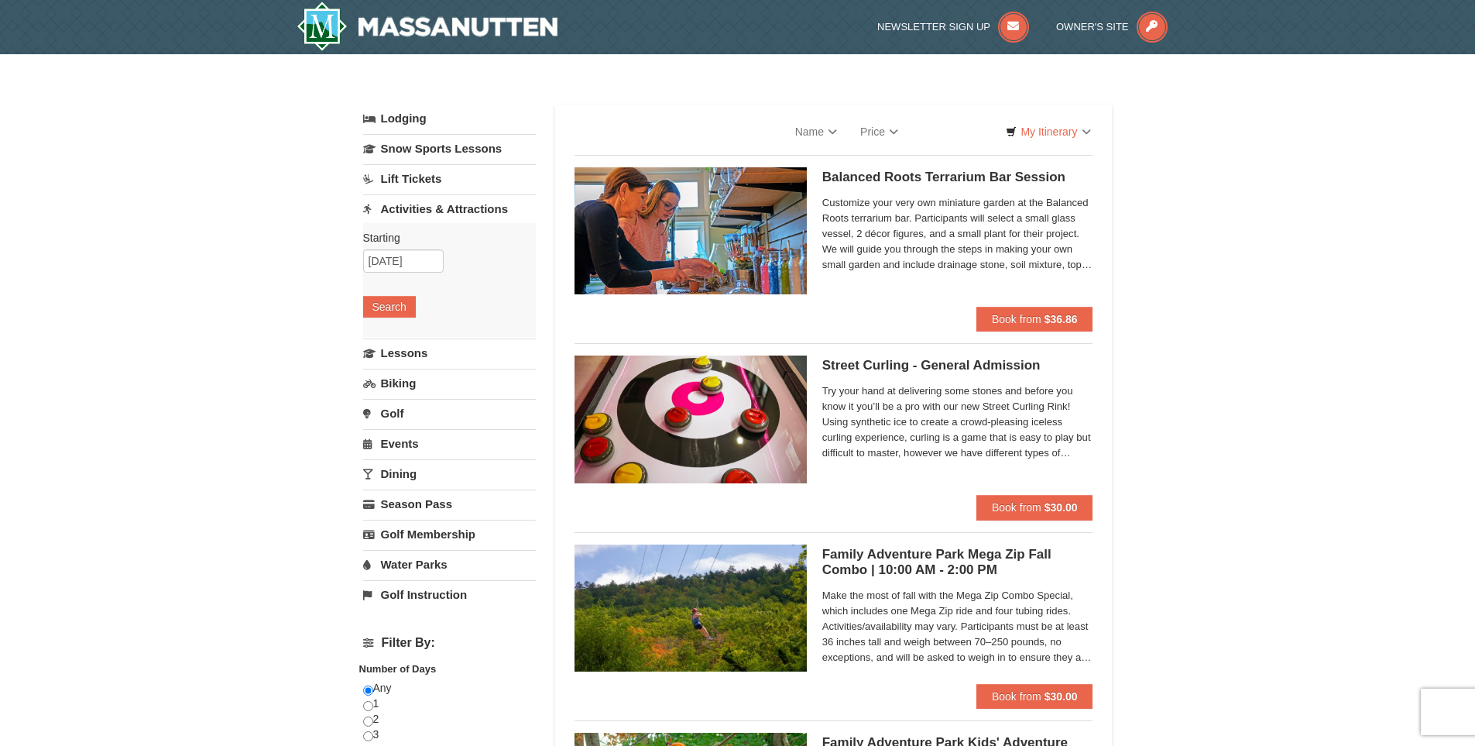
select select "9"
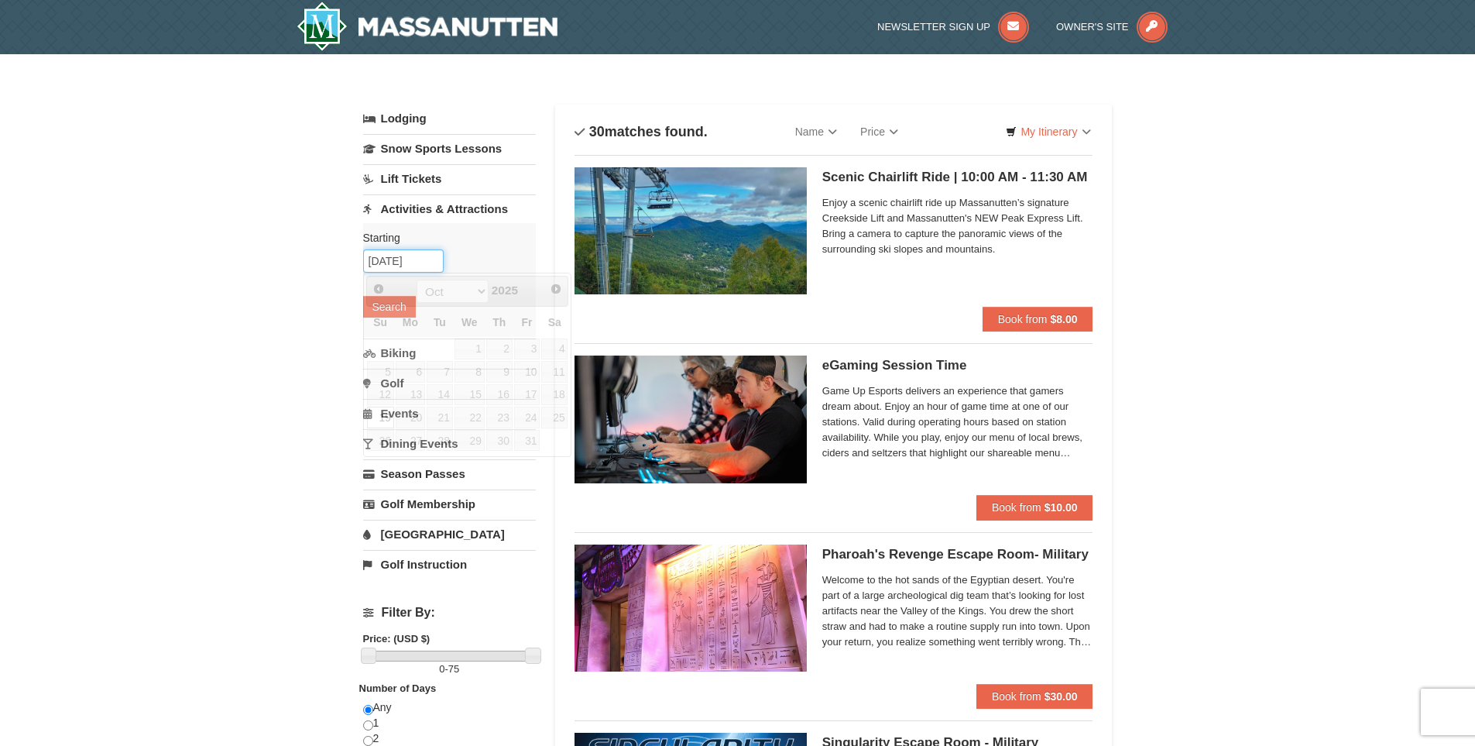
click at [406, 260] on input "[DATE]" at bounding box center [403, 260] width 81 height 23
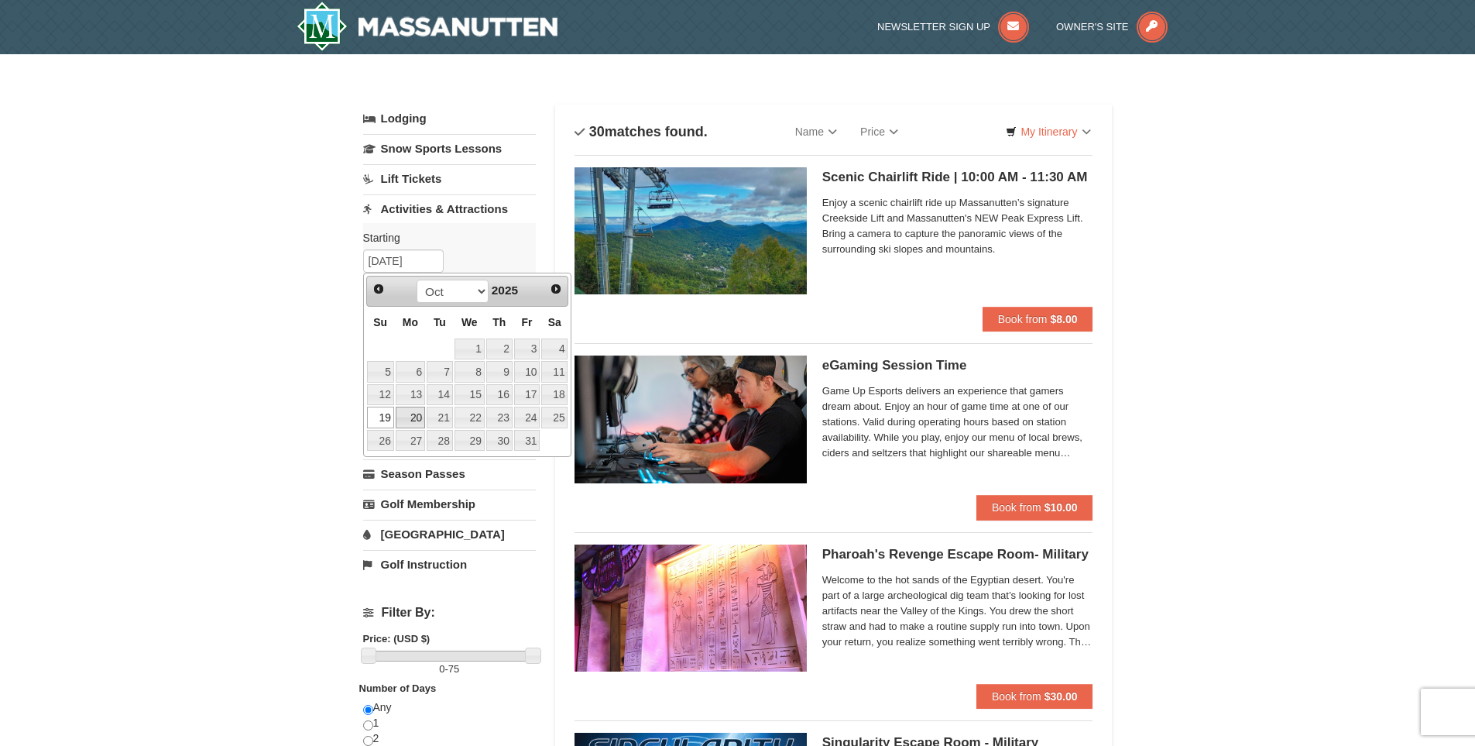
click at [400, 412] on link "20" at bounding box center [410, 418] width 29 height 22
type input "10/20/2025"
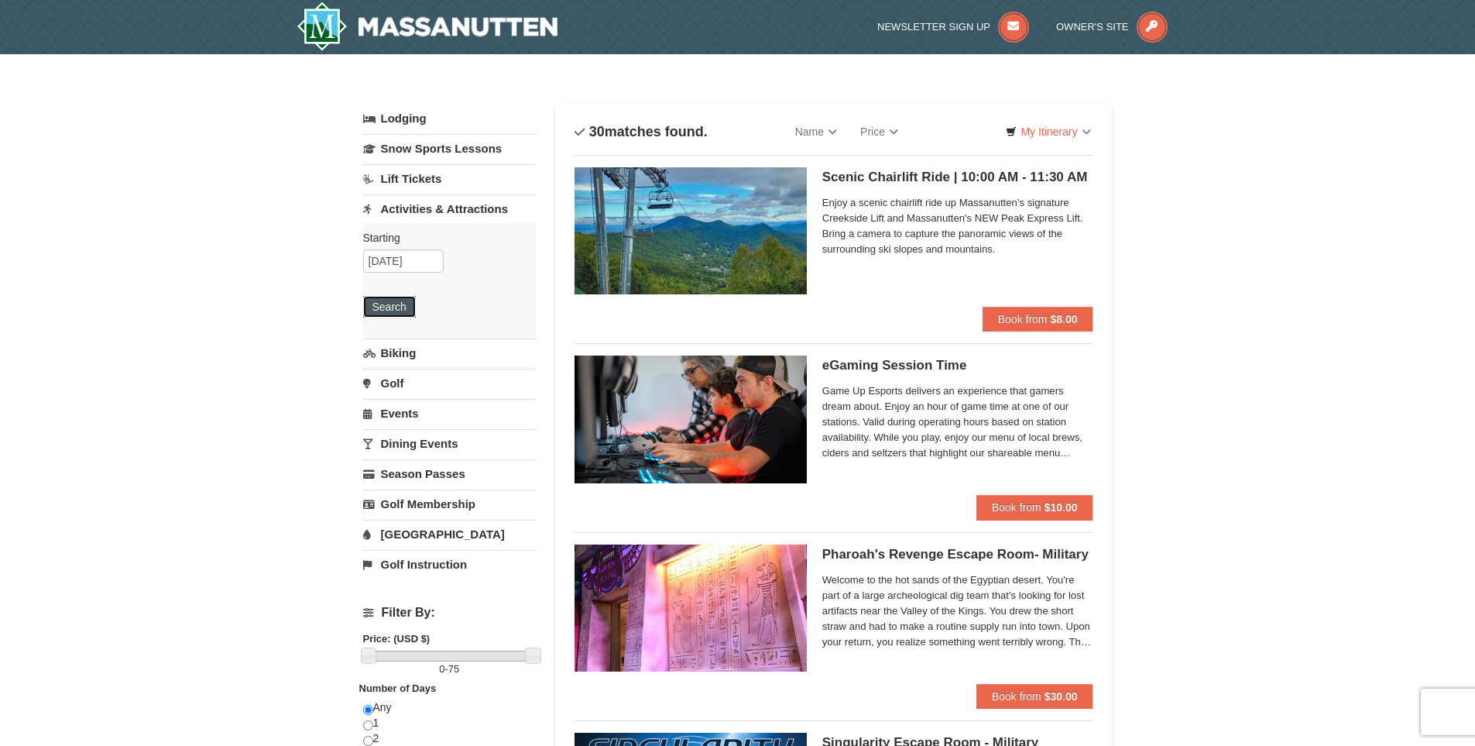
click at [379, 306] on button "Search" at bounding box center [389, 307] width 53 height 22
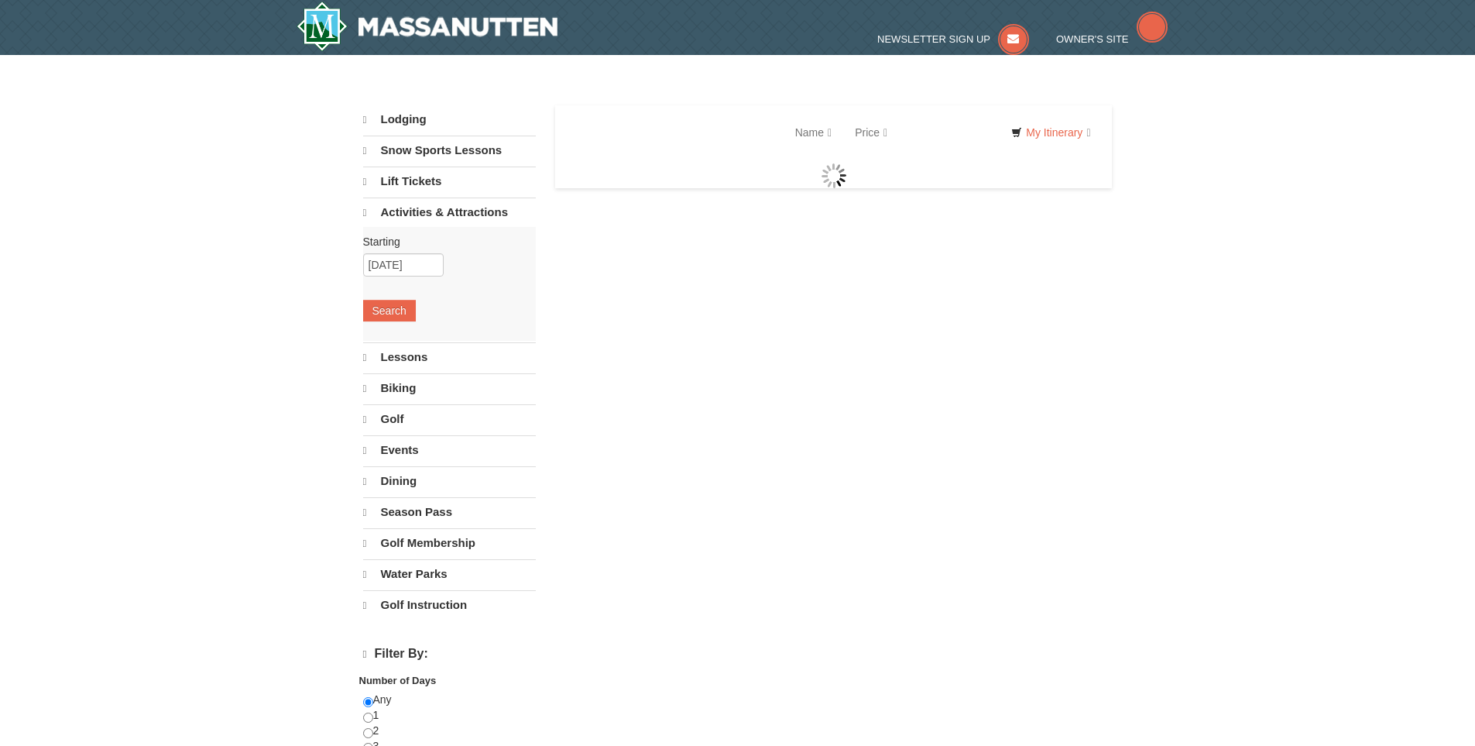
select select "9"
